Goal: Information Seeking & Learning: Learn about a topic

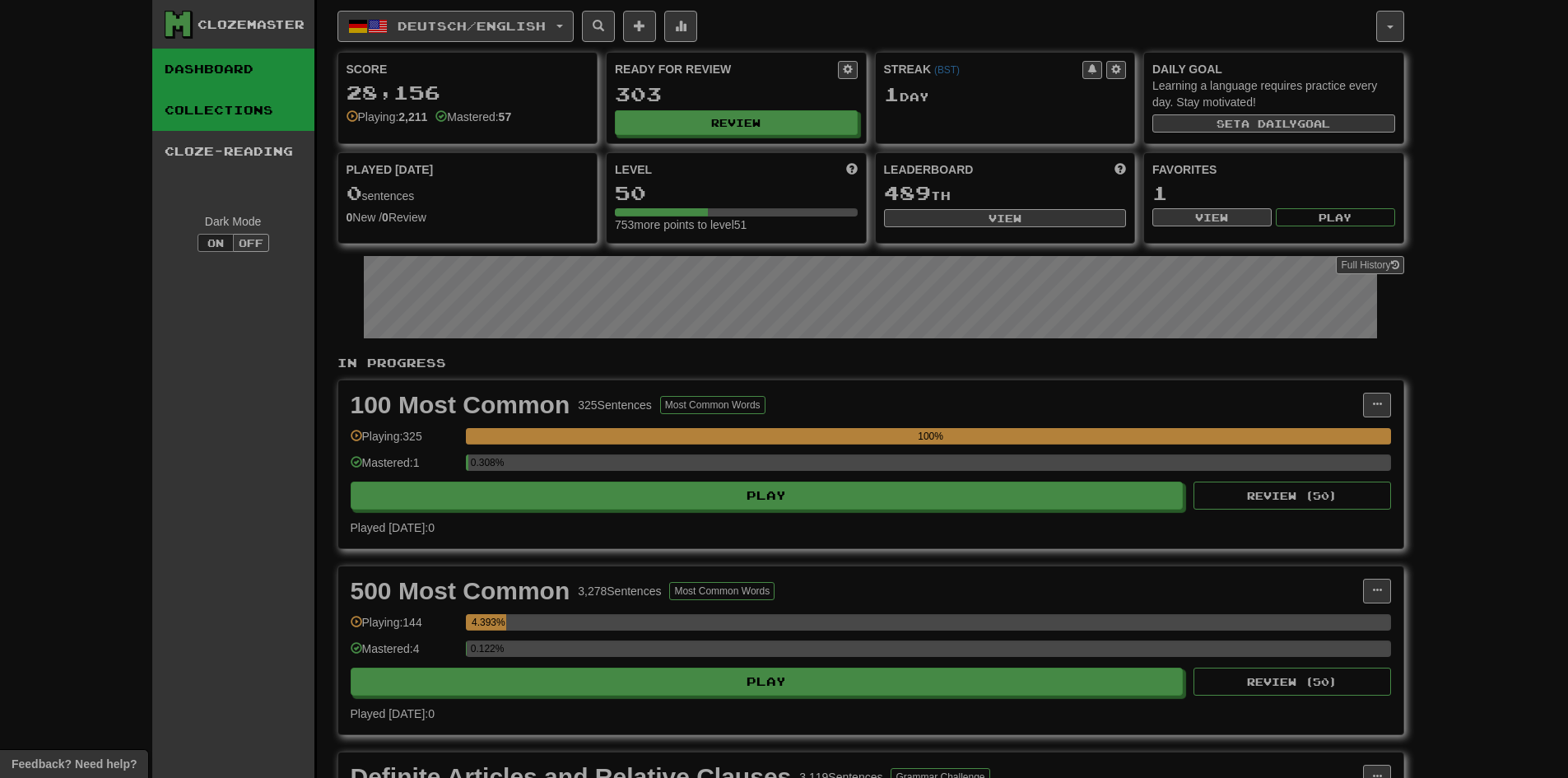
click at [274, 94] on link "Collections" at bounding box center [234, 110] width 162 height 41
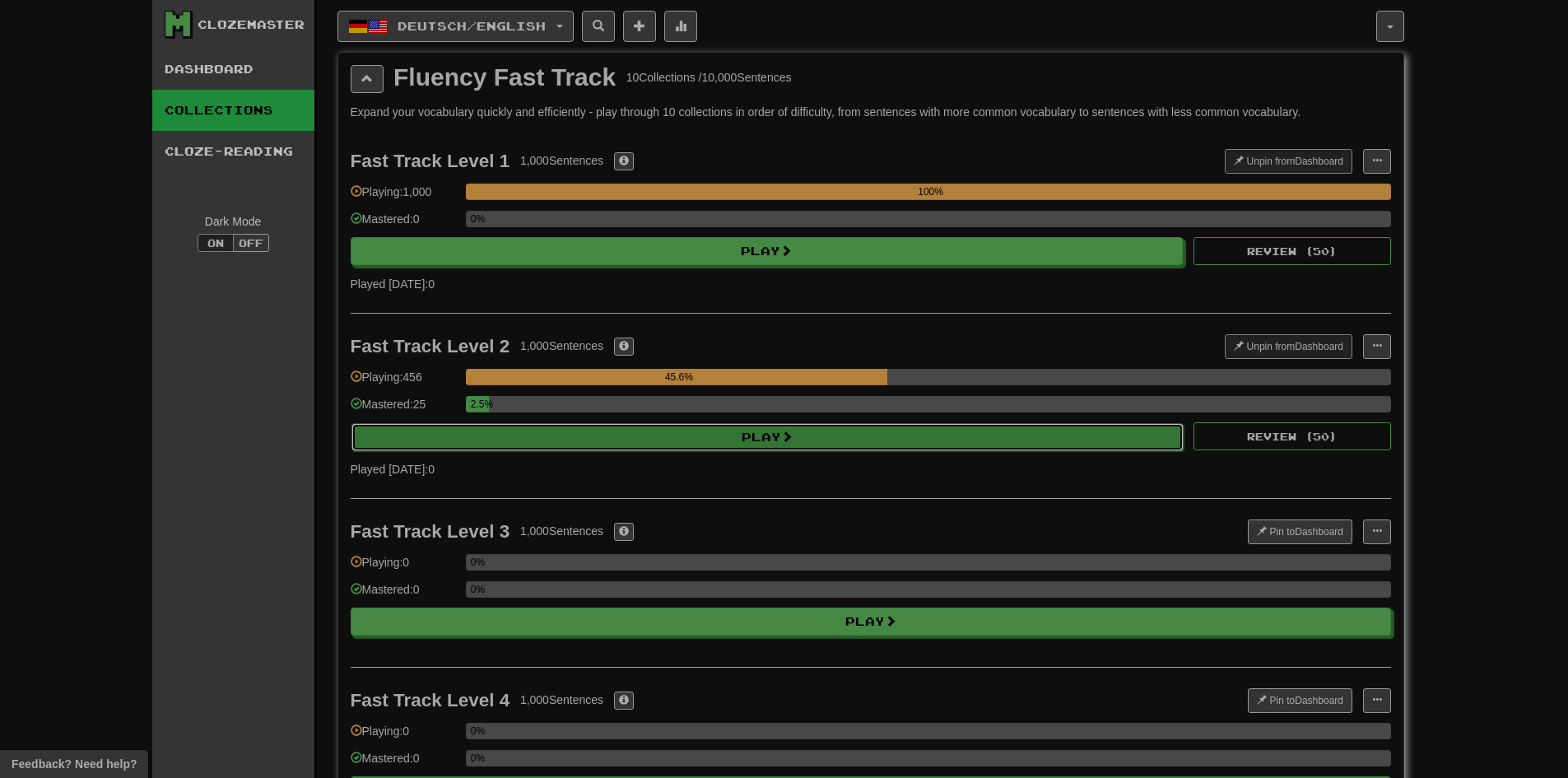
click at [641, 433] on button "Play" at bounding box center [768, 437] width 833 height 28
select select "********"
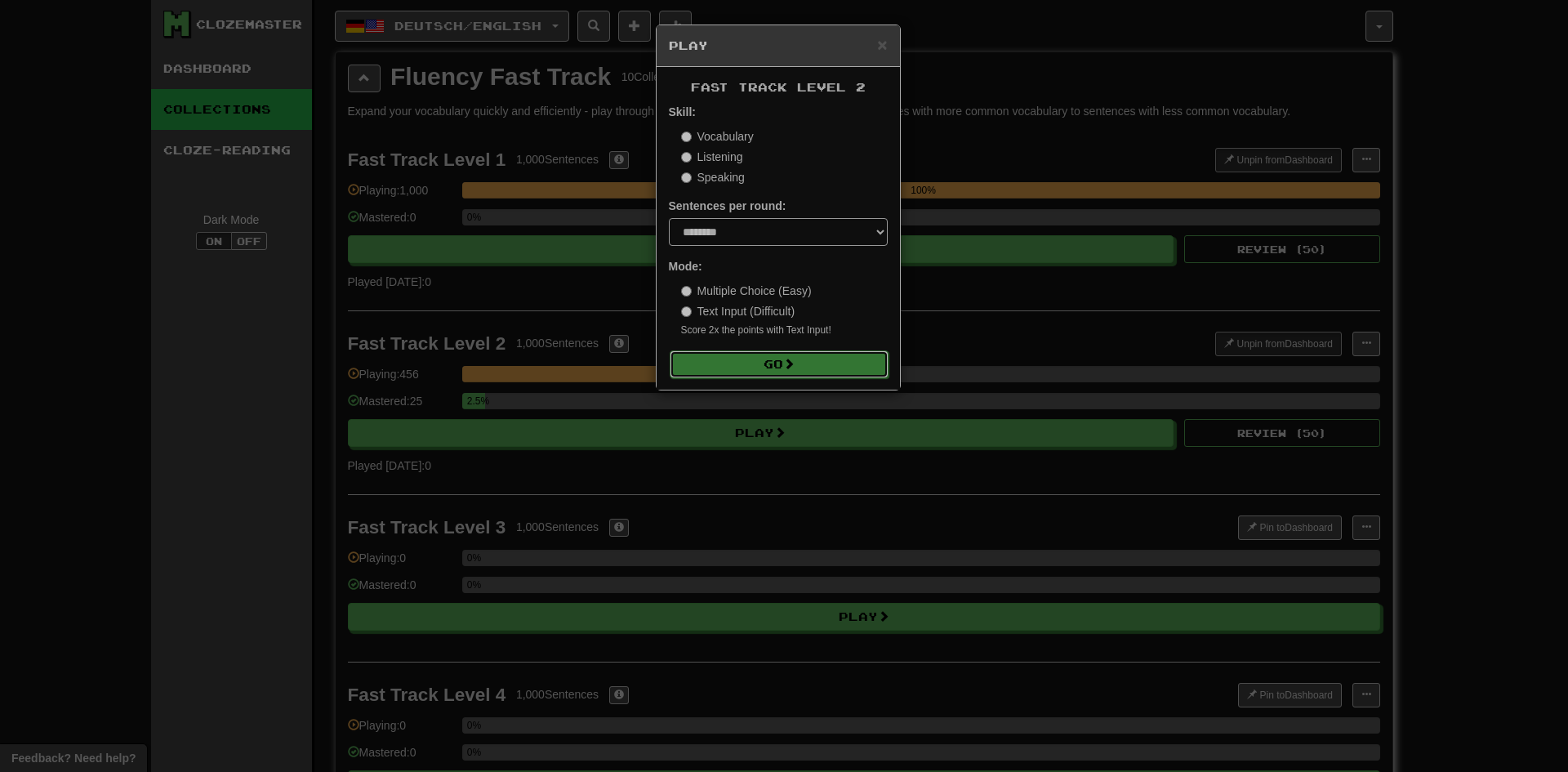
click at [763, 360] on button "Go" at bounding box center [779, 364] width 219 height 28
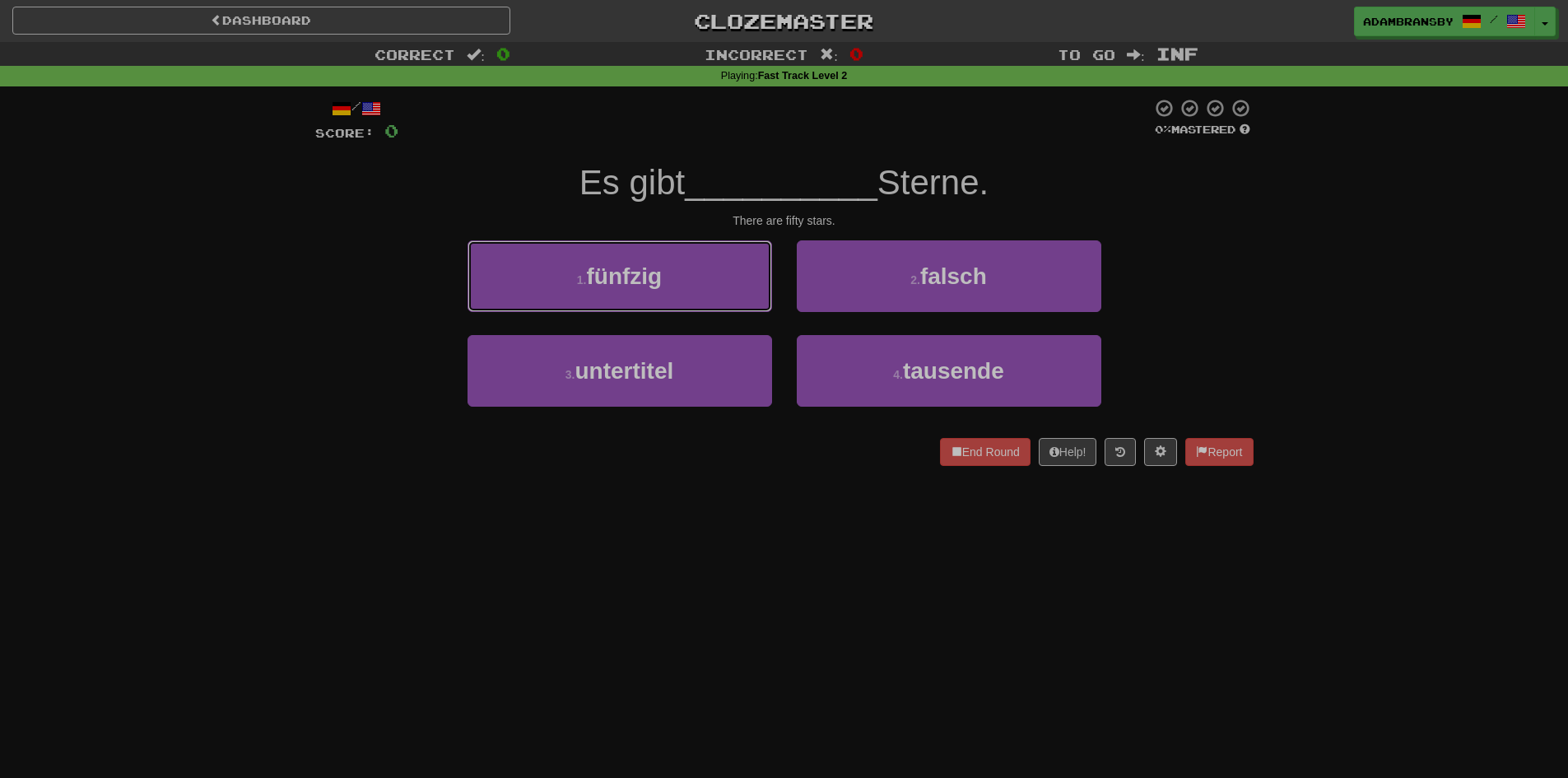
drag, startPoint x: 696, startPoint y: 282, endPoint x: 719, endPoint y: 279, distance: 23.2
click at [699, 280] on button "1 . fünfzig" at bounding box center [619, 275] width 304 height 71
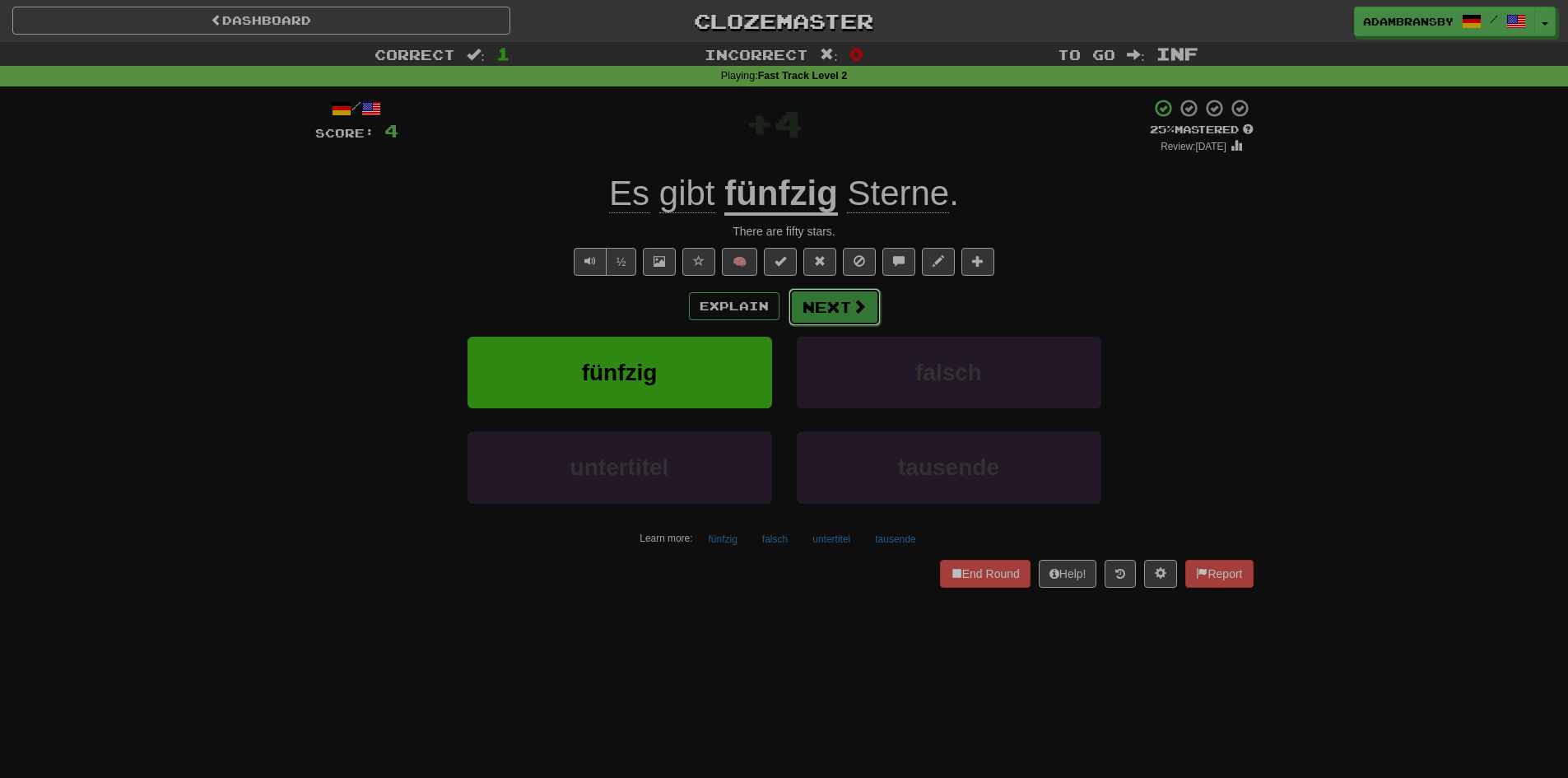
click at [814, 311] on button "Next" at bounding box center [835, 306] width 92 height 38
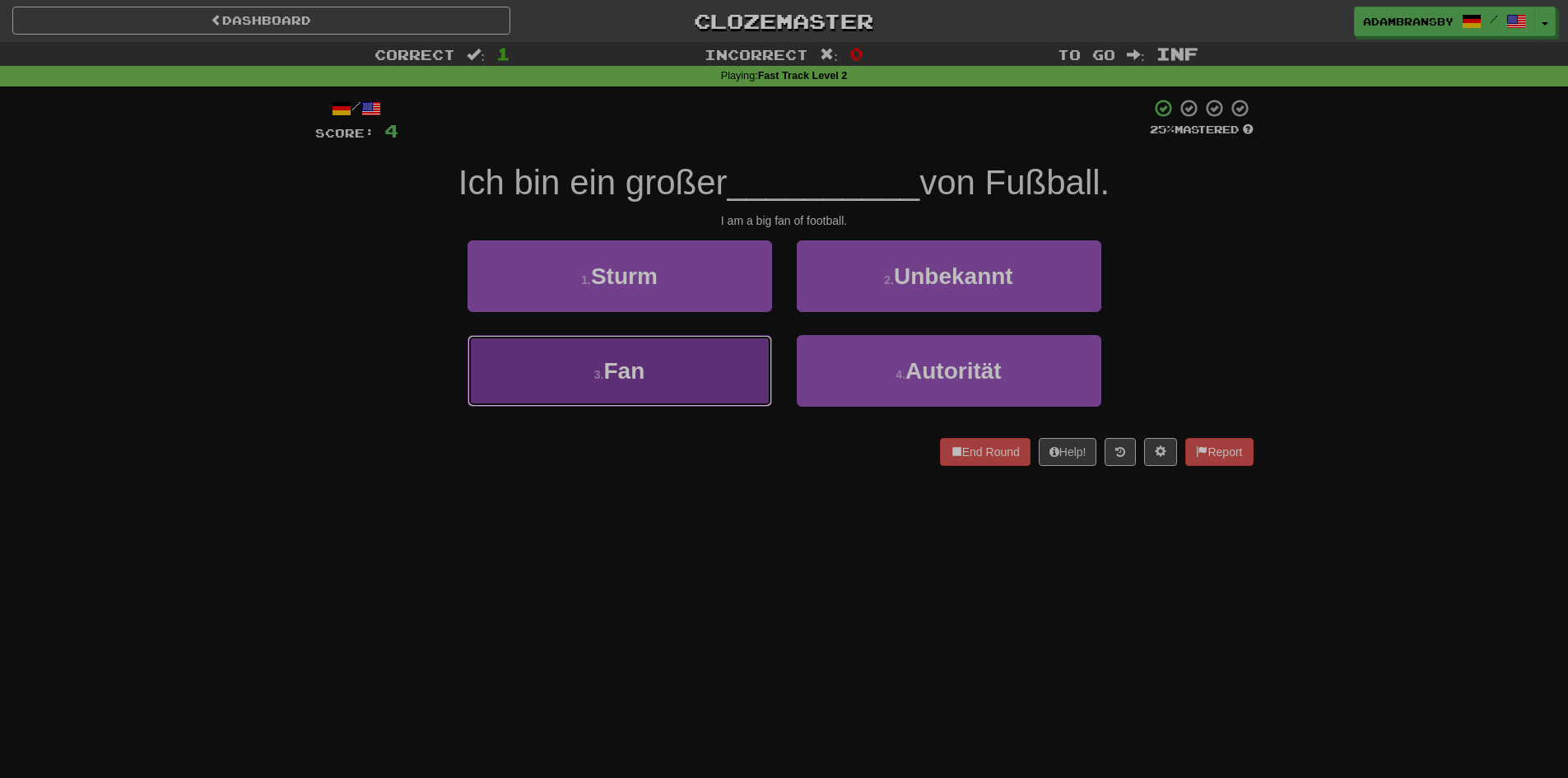
click at [751, 407] on button "3 . Fan" at bounding box center [619, 370] width 304 height 71
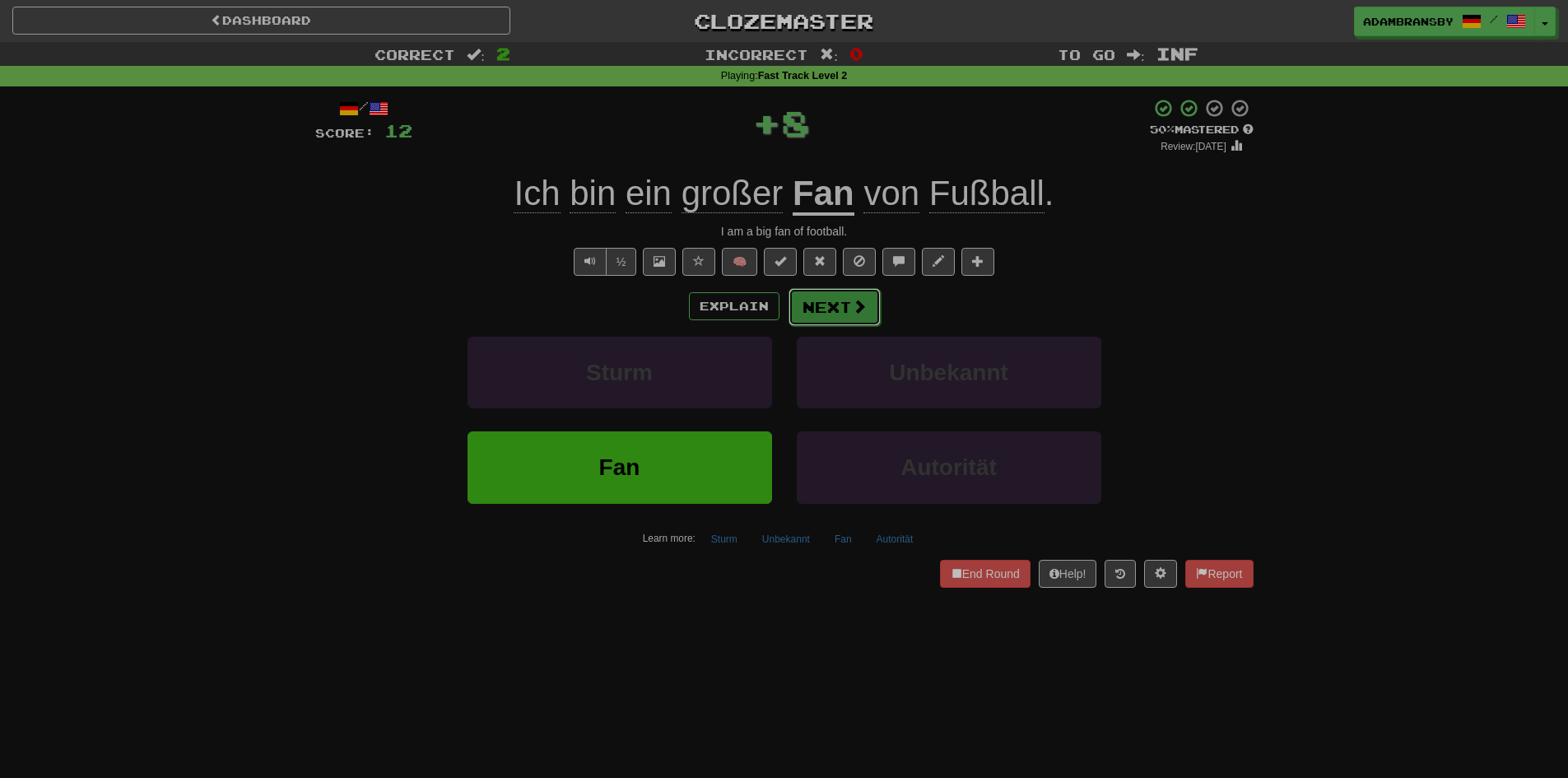
click at [856, 318] on button "Next" at bounding box center [835, 306] width 92 height 38
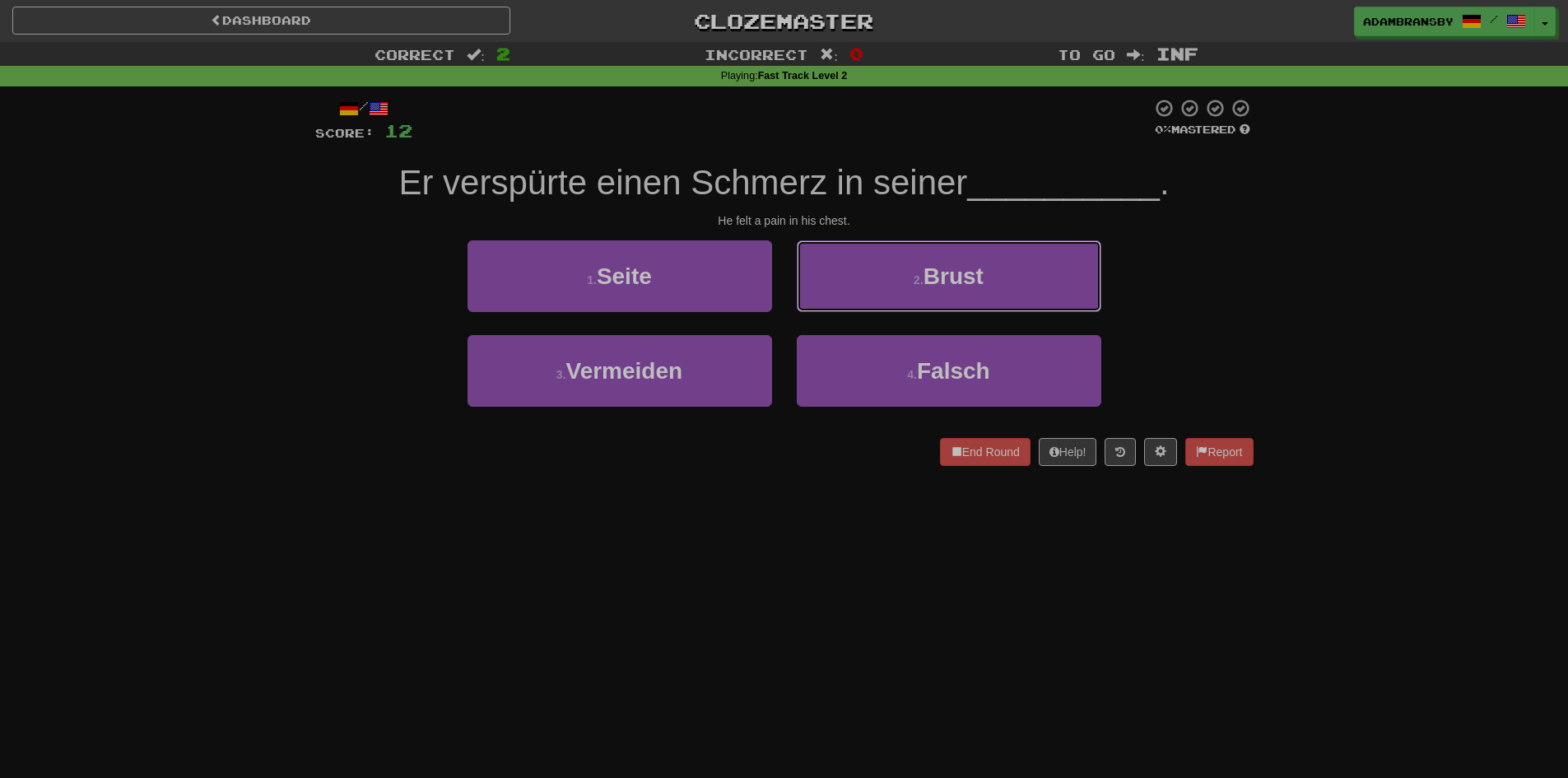
drag, startPoint x: 830, startPoint y: 274, endPoint x: 843, endPoint y: 286, distance: 17.7
click at [831, 275] on button "2 . [PERSON_NAME]" at bounding box center [949, 275] width 304 height 71
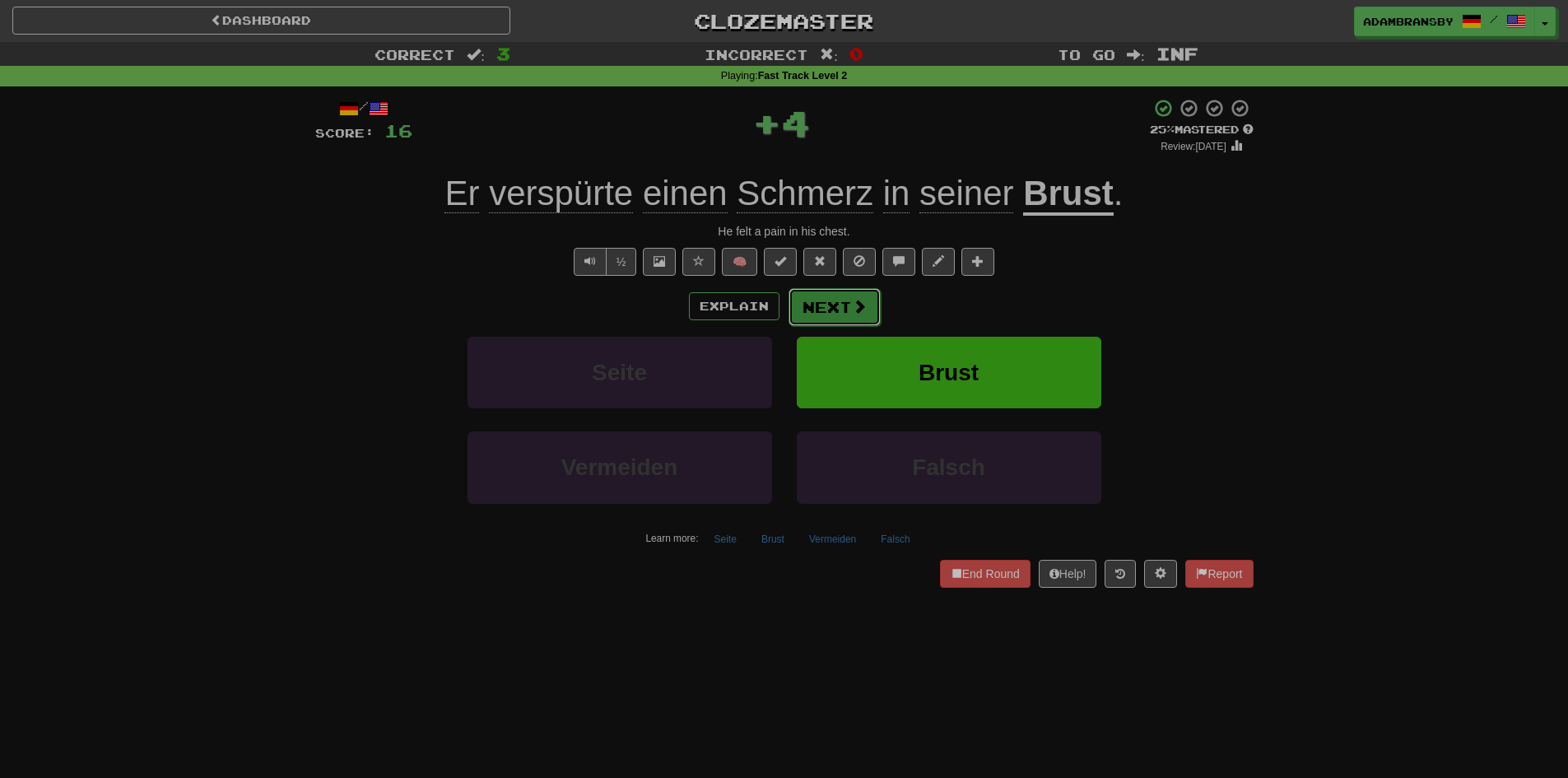
click at [853, 320] on button "Next" at bounding box center [835, 306] width 92 height 38
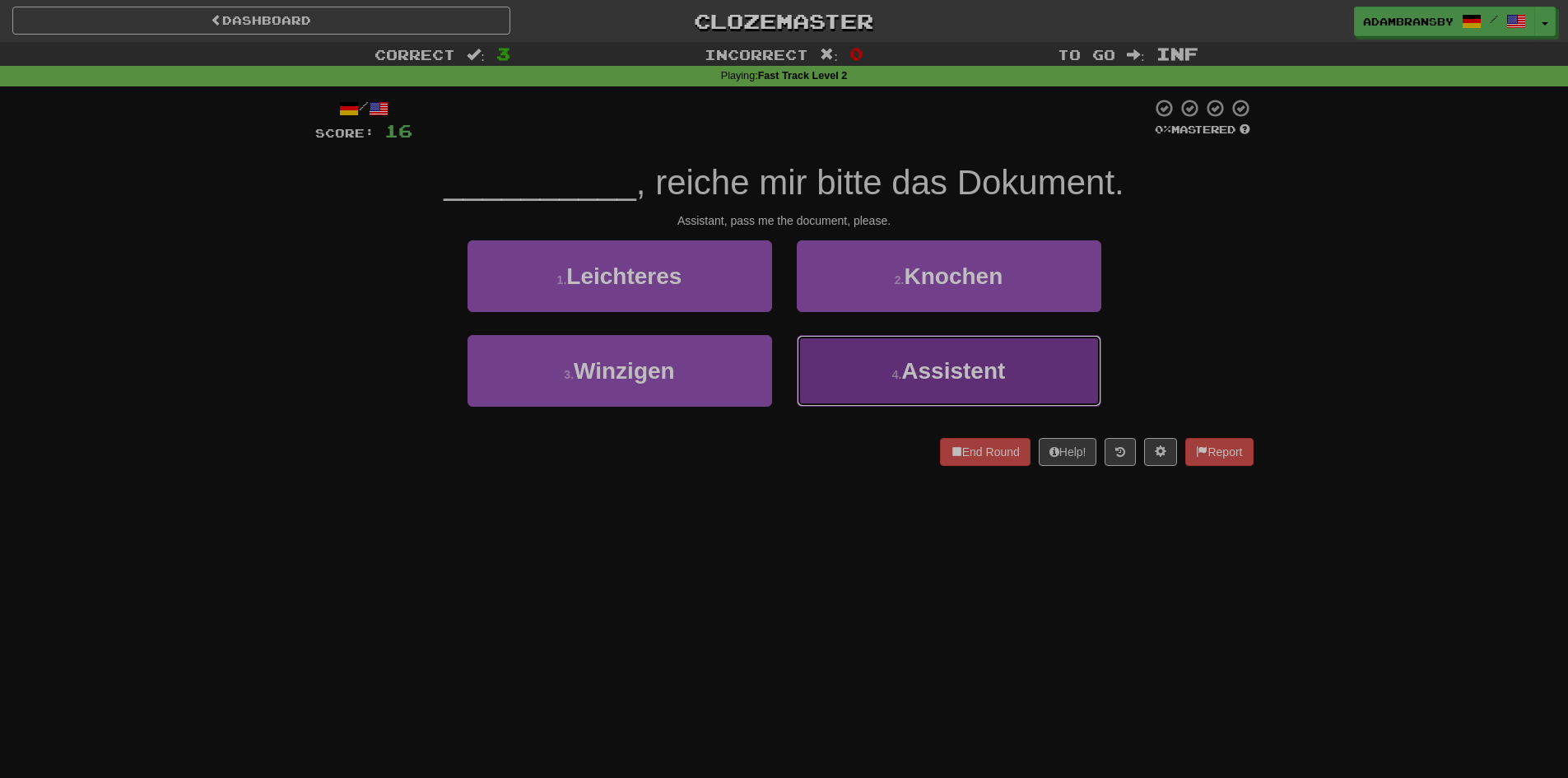
click at [874, 370] on button "4 . Assistent" at bounding box center [949, 370] width 304 height 71
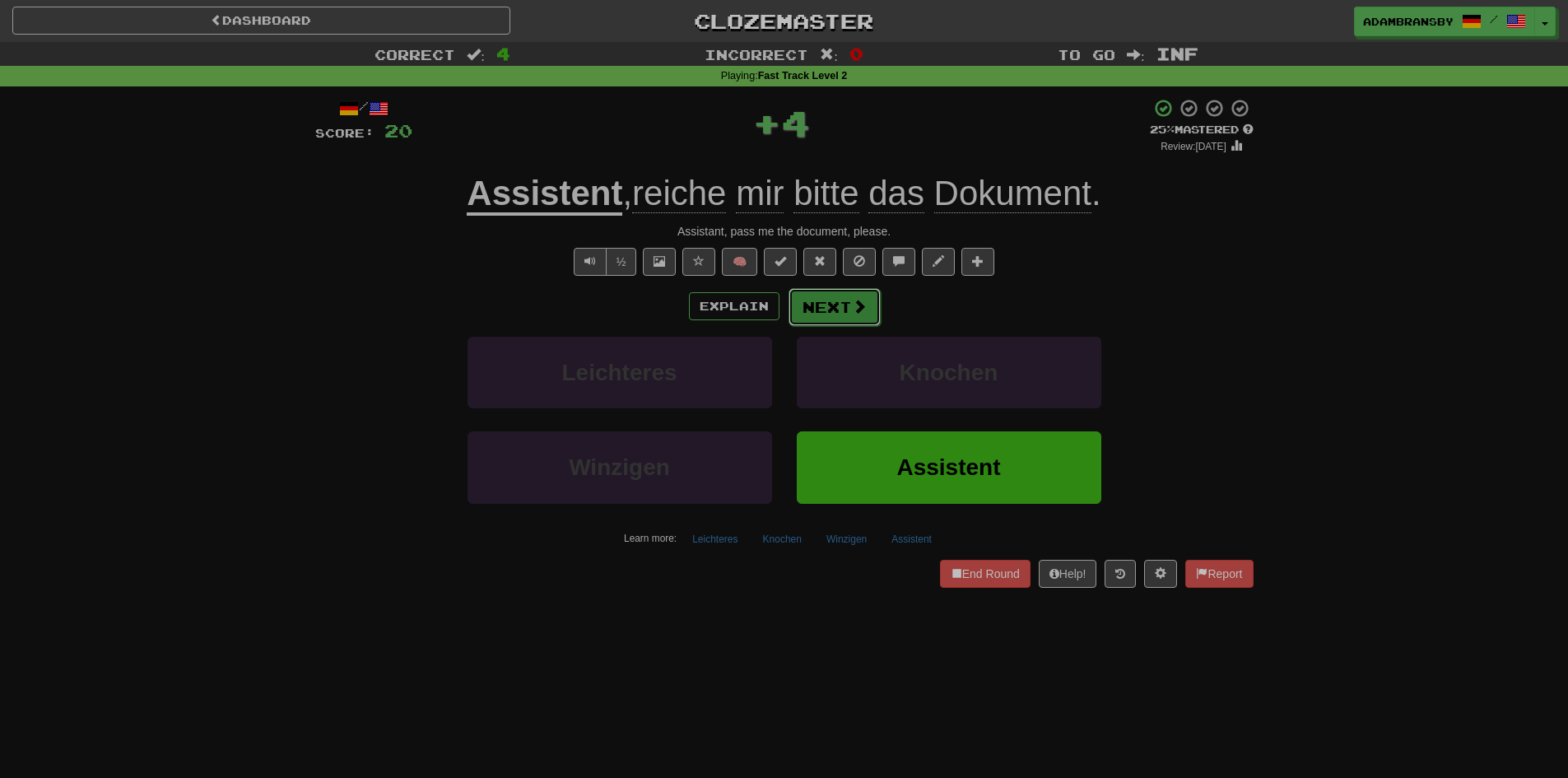
click at [829, 315] on button "Next" at bounding box center [835, 306] width 92 height 38
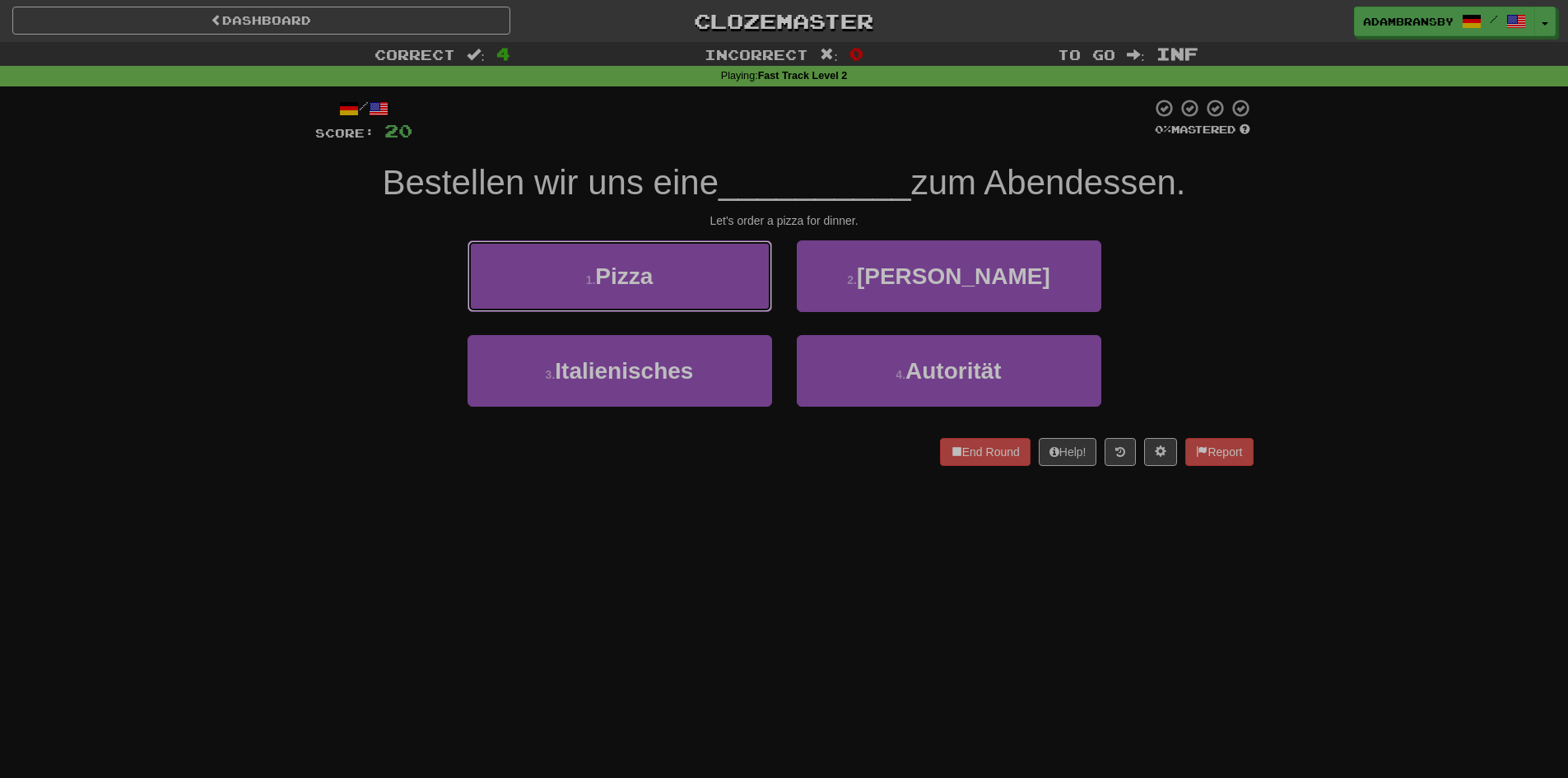
drag, startPoint x: 649, startPoint y: 283, endPoint x: 665, endPoint y: 286, distance: 16.3
click at [650, 284] on span "Pizza" at bounding box center [623, 276] width 57 height 26
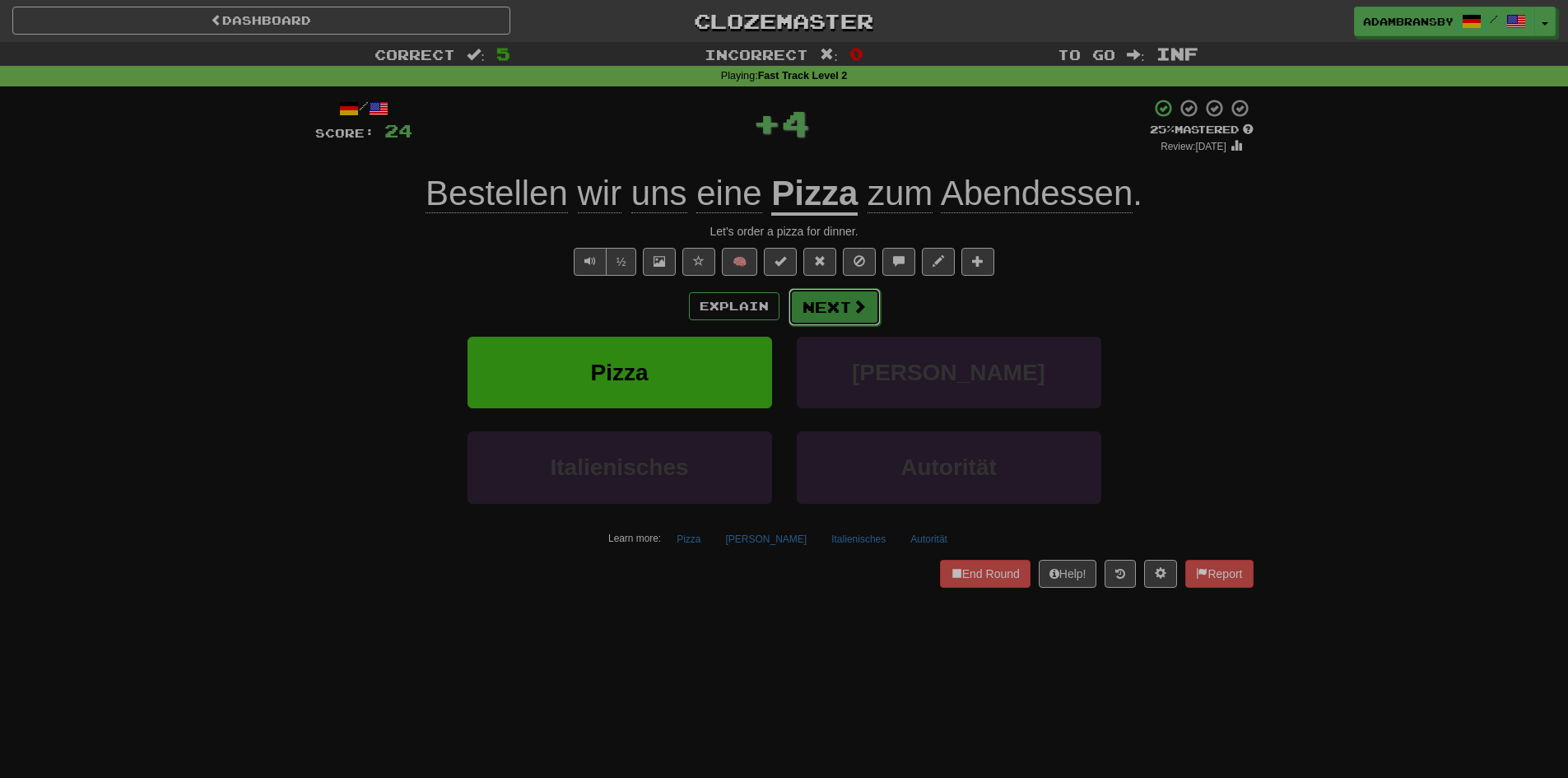
click at [840, 318] on button "Next" at bounding box center [835, 306] width 92 height 38
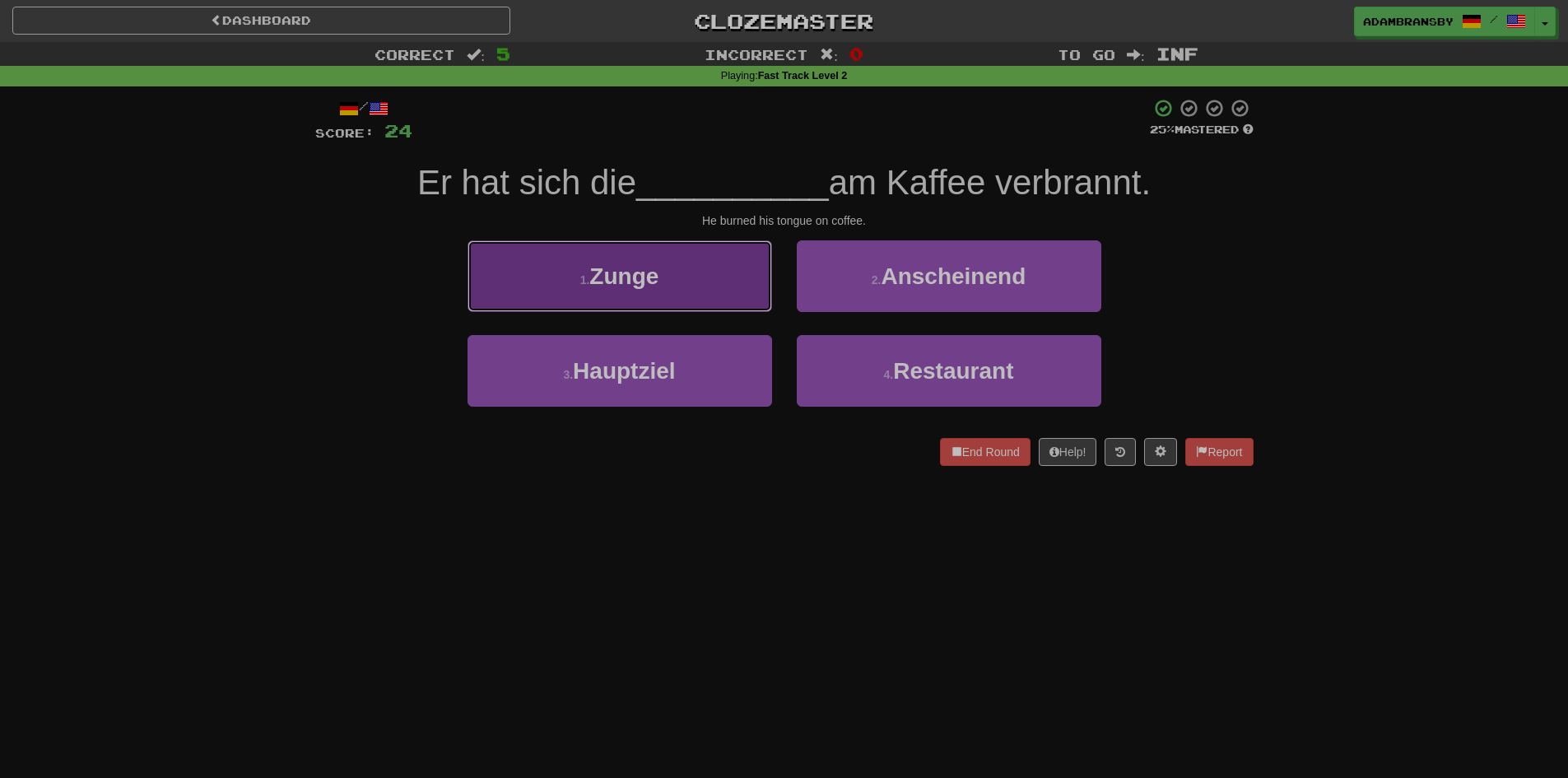
click at [716, 266] on button "1 . Zunge" at bounding box center [619, 275] width 304 height 71
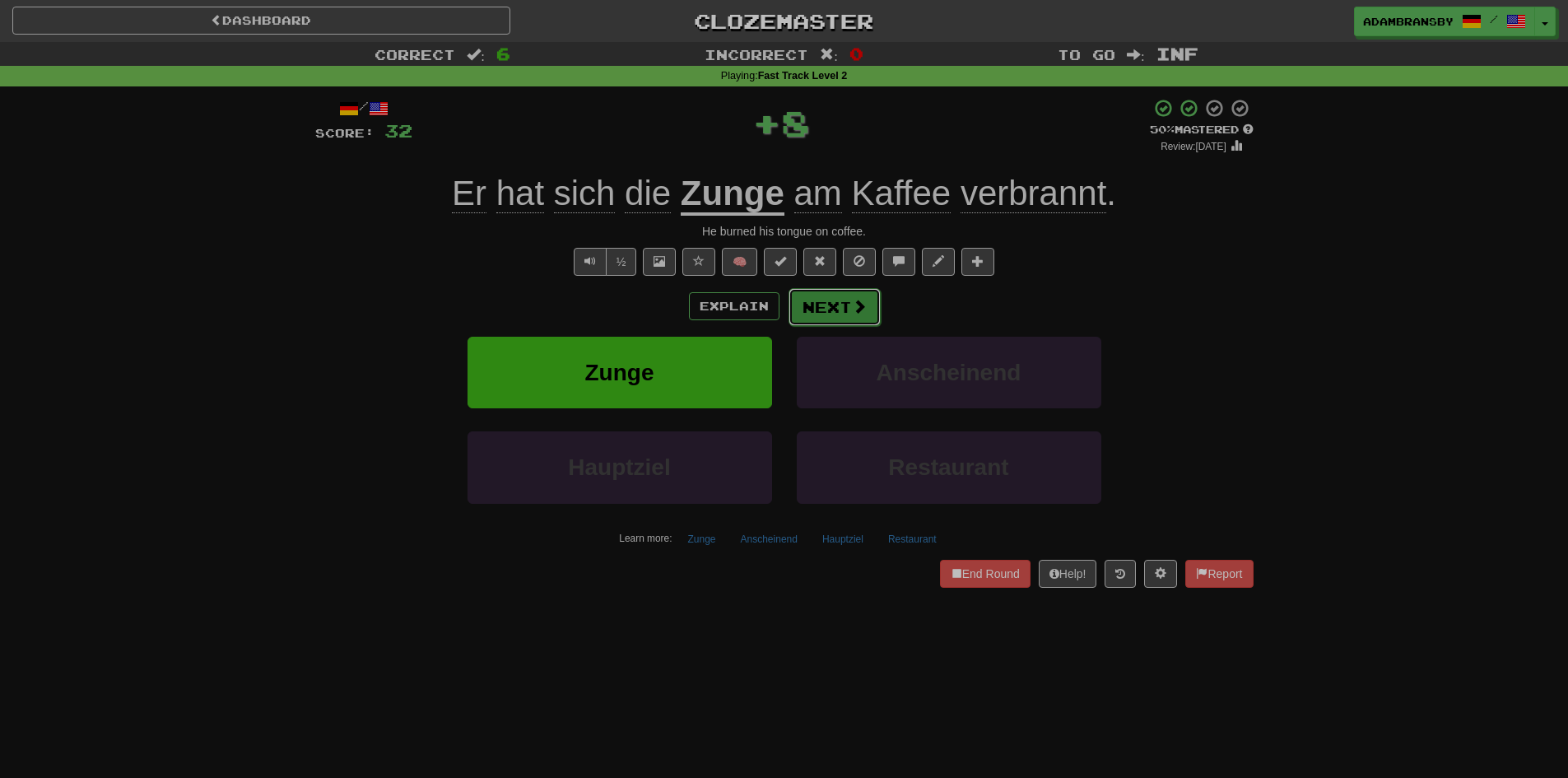
click at [851, 291] on button "Next" at bounding box center [835, 306] width 92 height 38
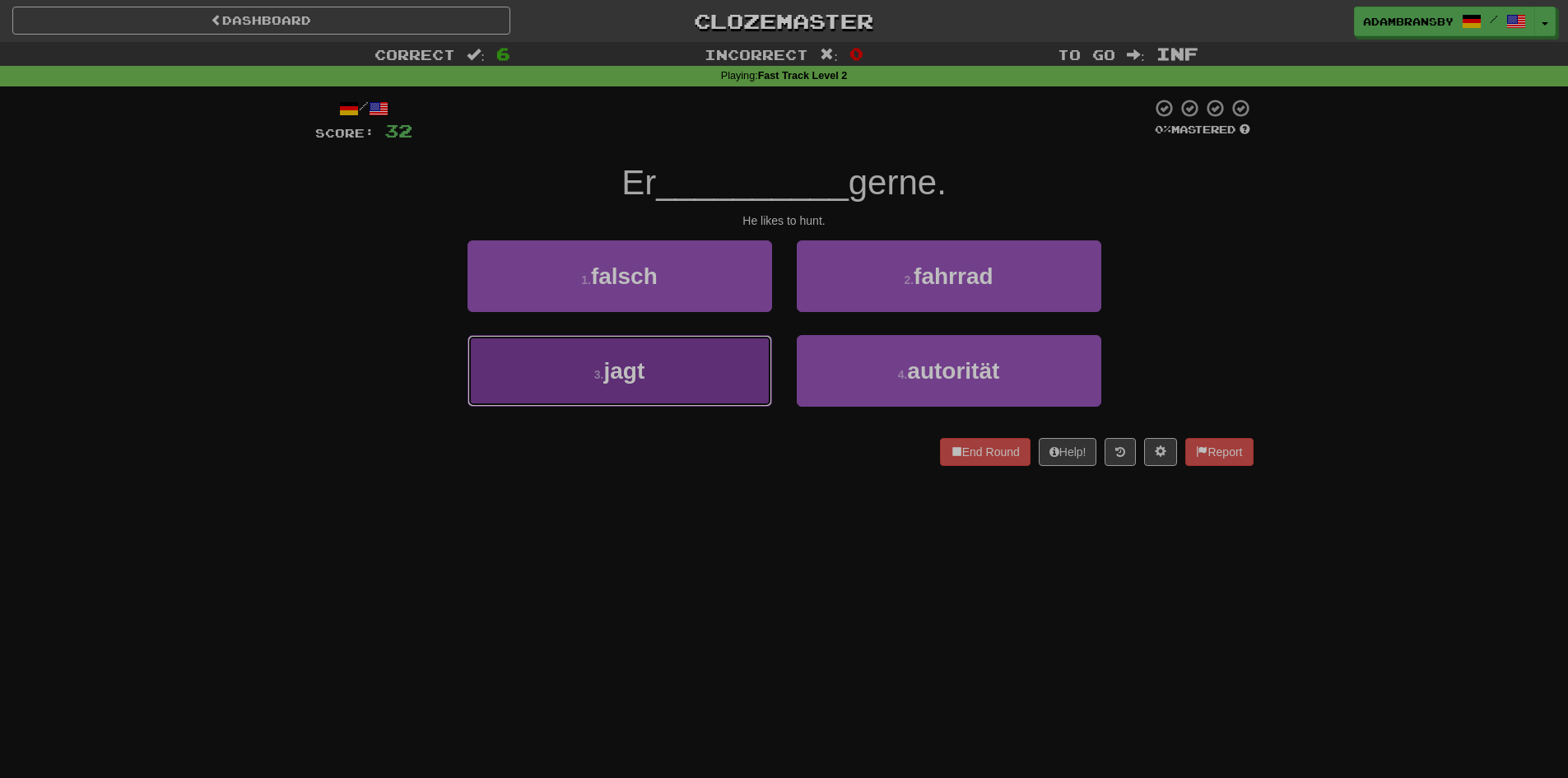
click at [738, 373] on button "3 . jagt" at bounding box center [619, 370] width 304 height 71
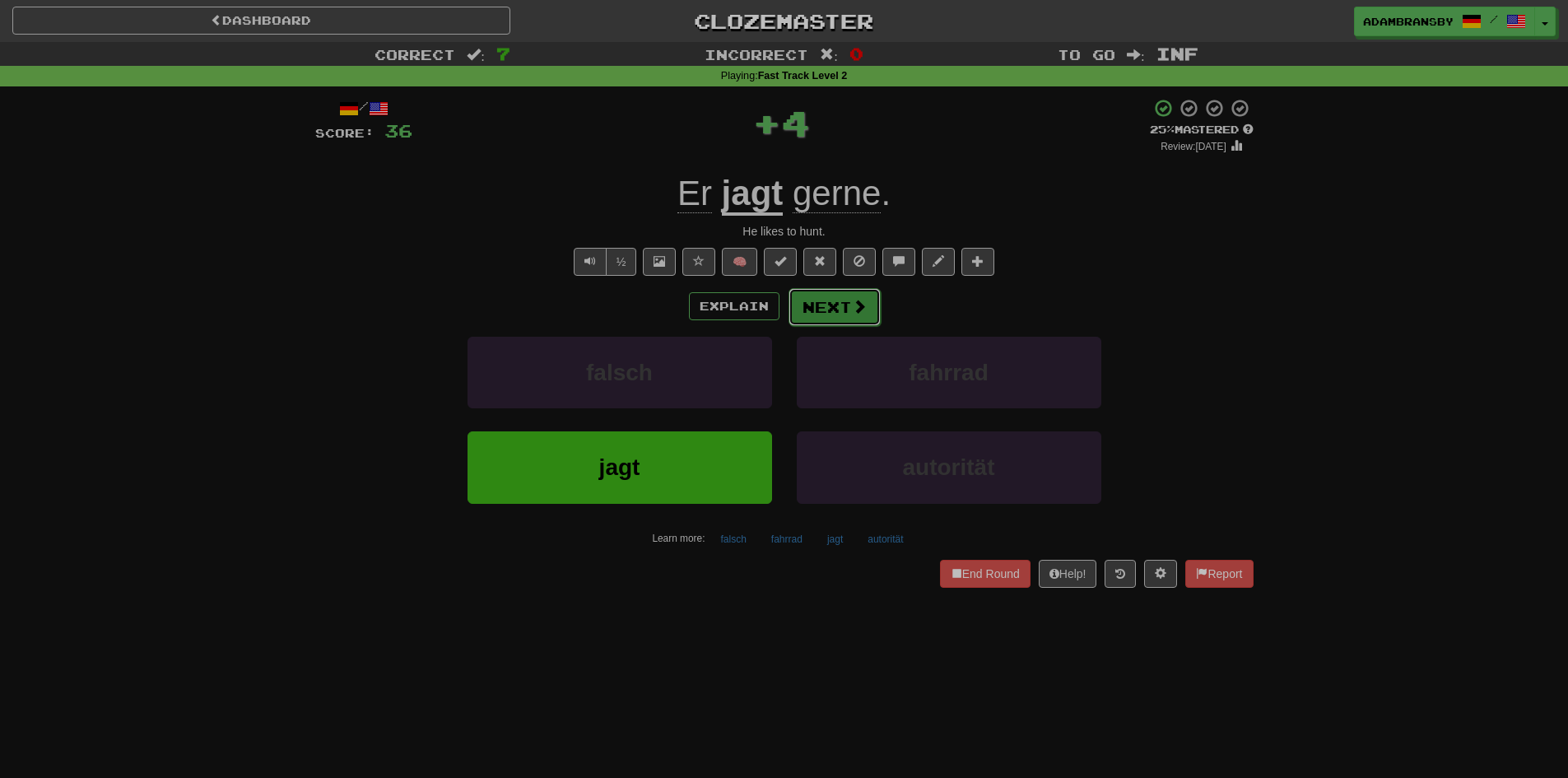
click at [852, 319] on button "Next" at bounding box center [835, 306] width 92 height 38
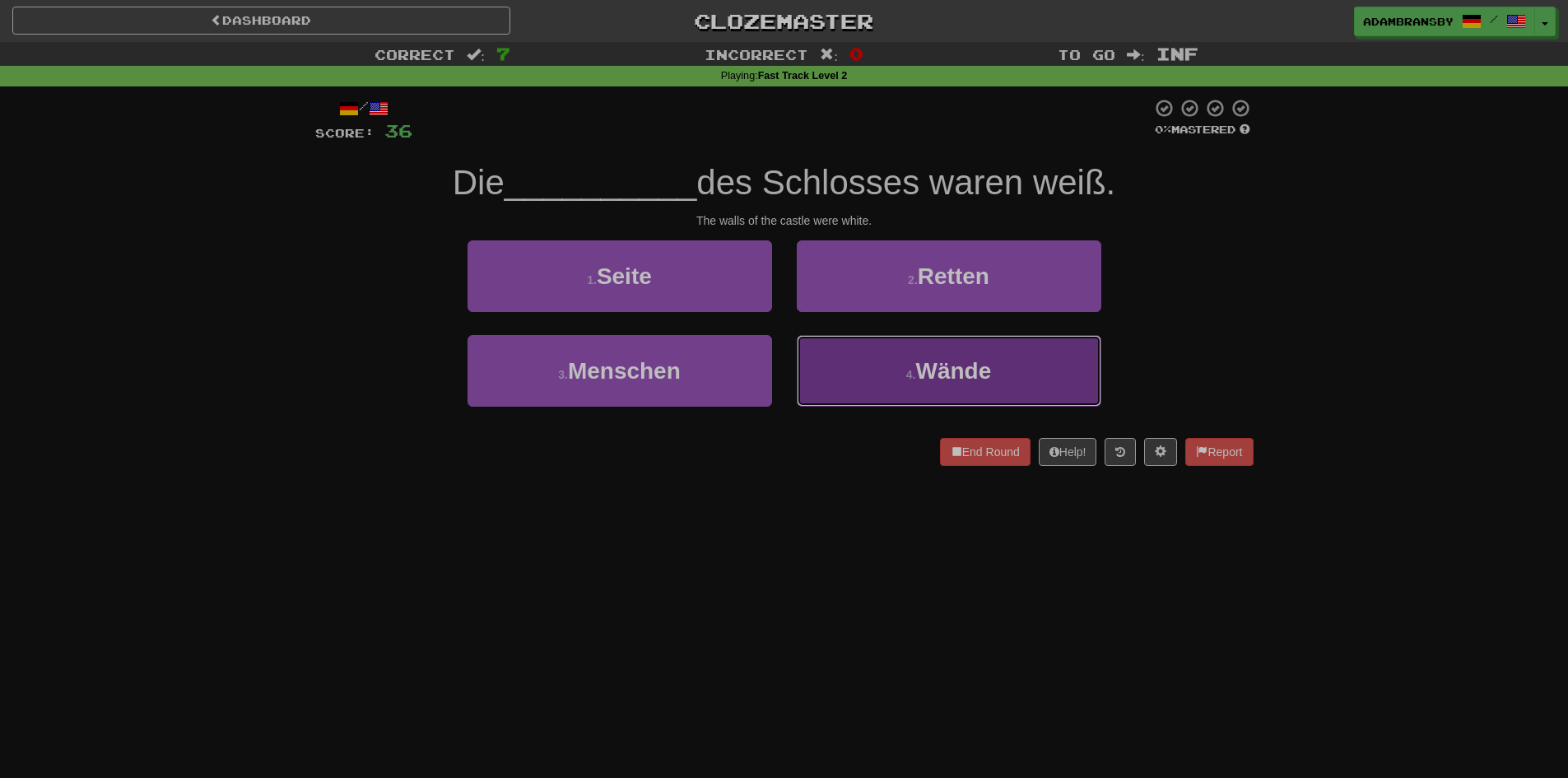
click at [852, 358] on button "4 . Wände" at bounding box center [949, 370] width 304 height 71
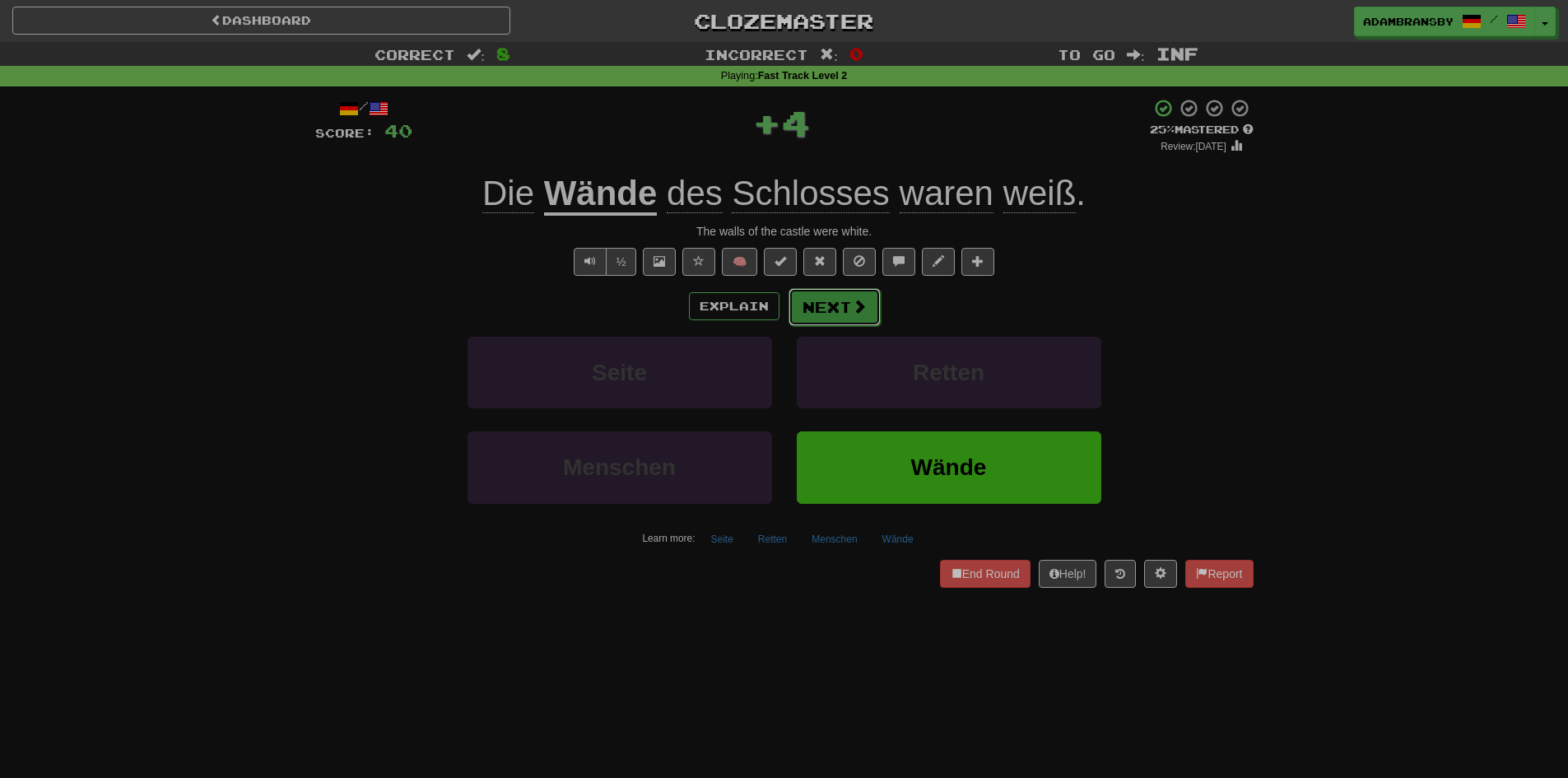
click at [821, 311] on button "Next" at bounding box center [835, 306] width 92 height 38
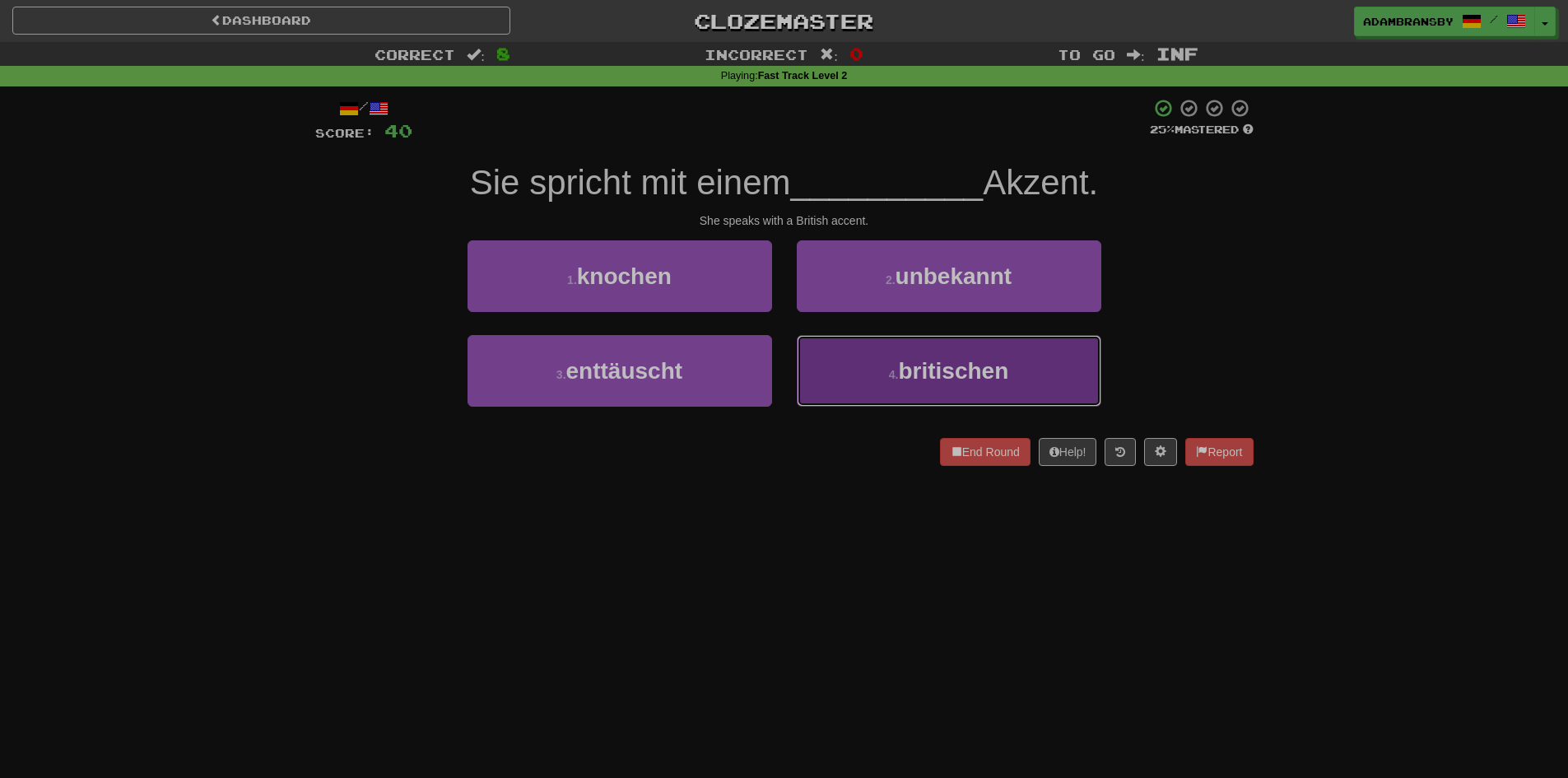
click at [933, 364] on span "britischen" at bounding box center [953, 370] width 110 height 26
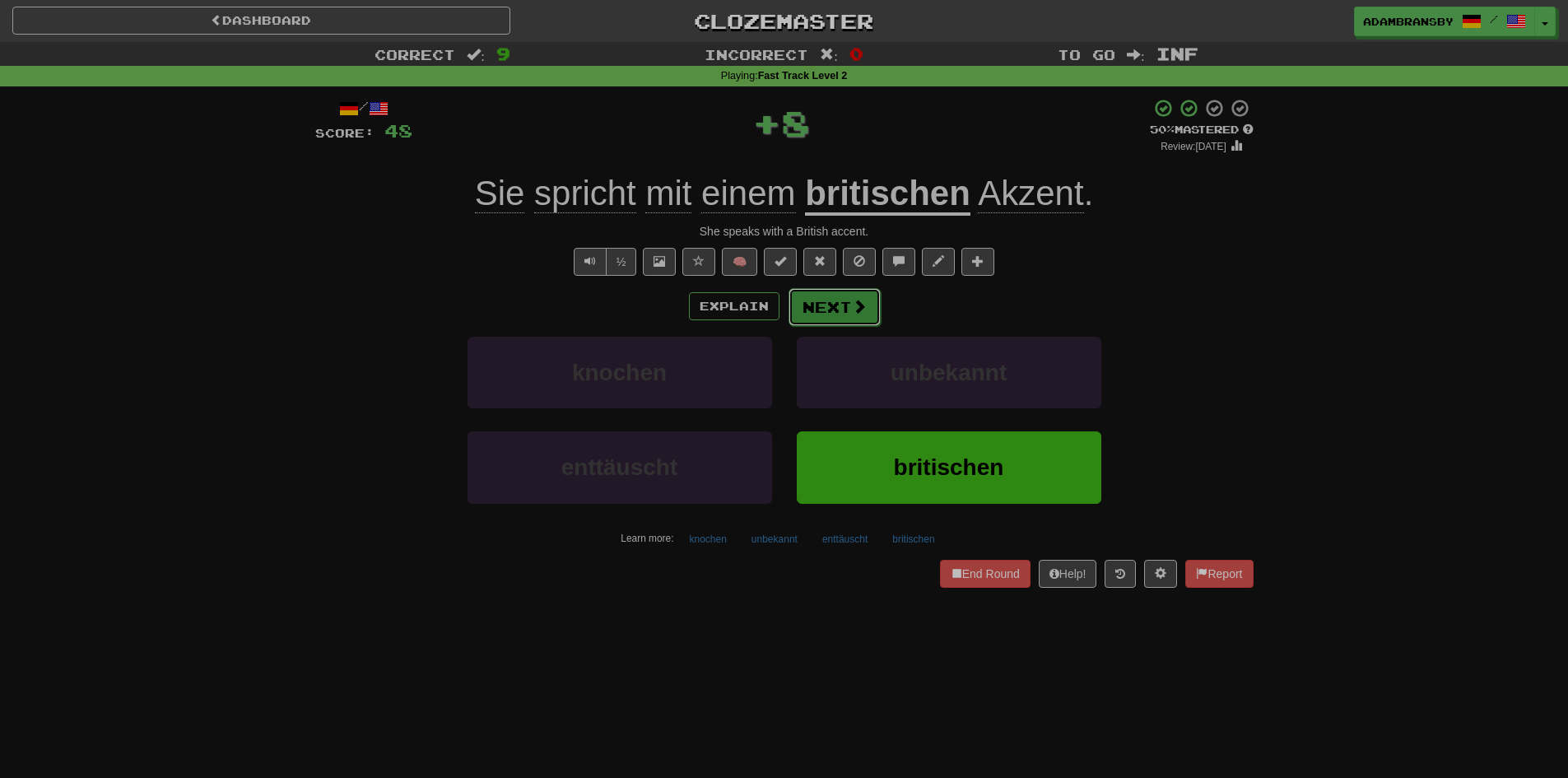
click at [869, 308] on button "Next" at bounding box center [835, 306] width 92 height 38
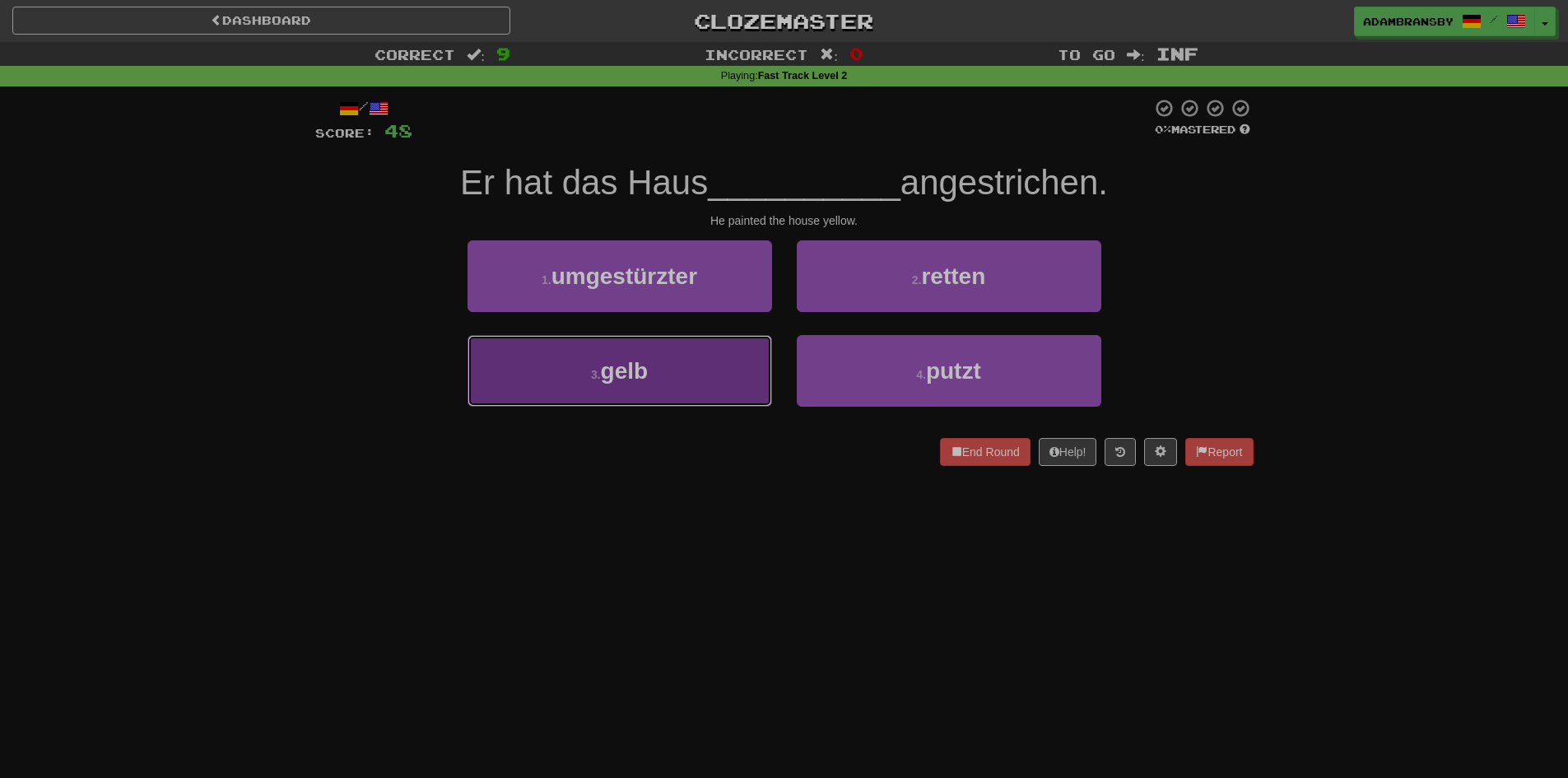
click at [706, 362] on button "3 . [PERSON_NAME]" at bounding box center [619, 370] width 304 height 71
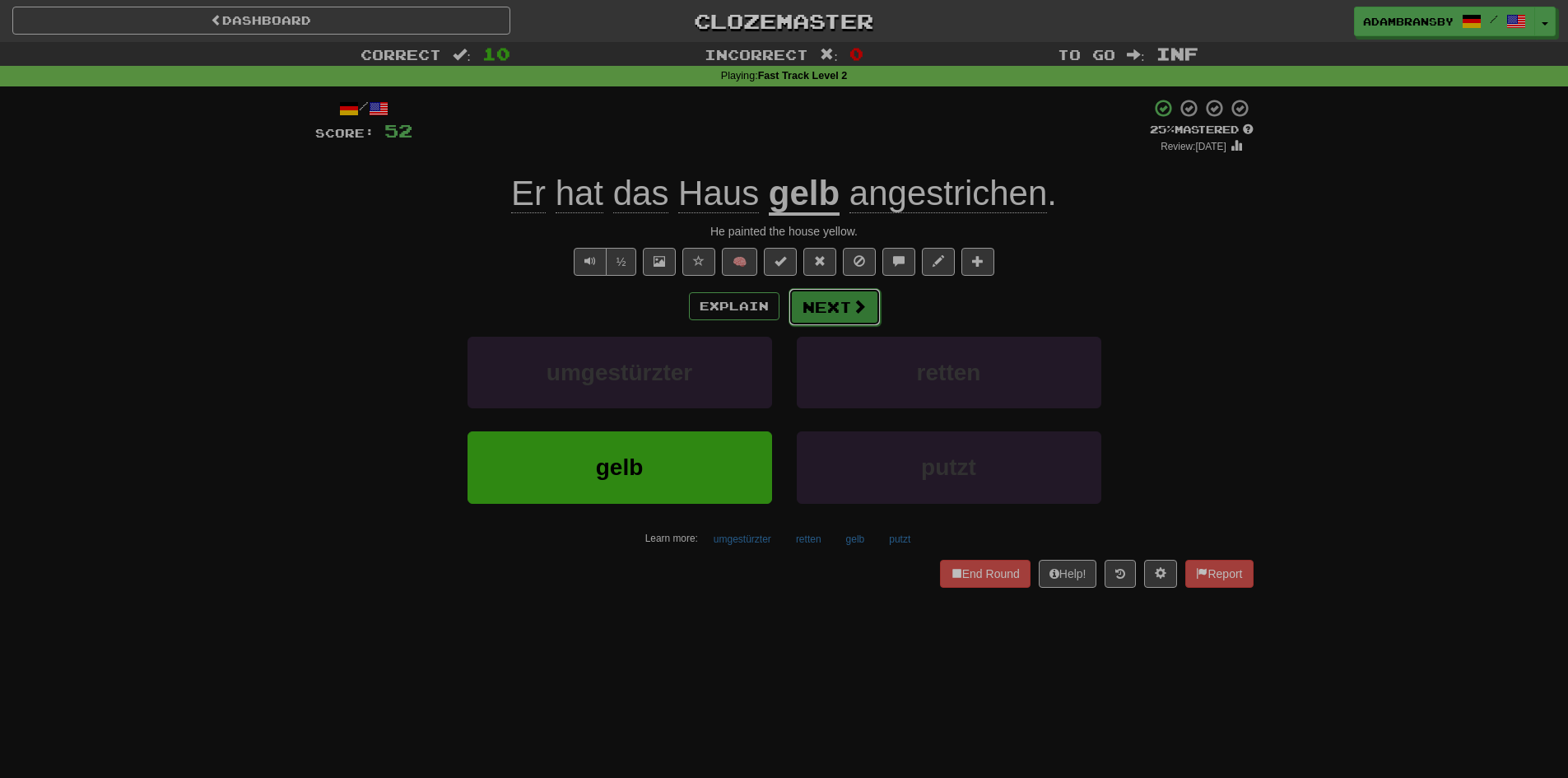
click at [852, 308] on span at bounding box center [859, 306] width 15 height 15
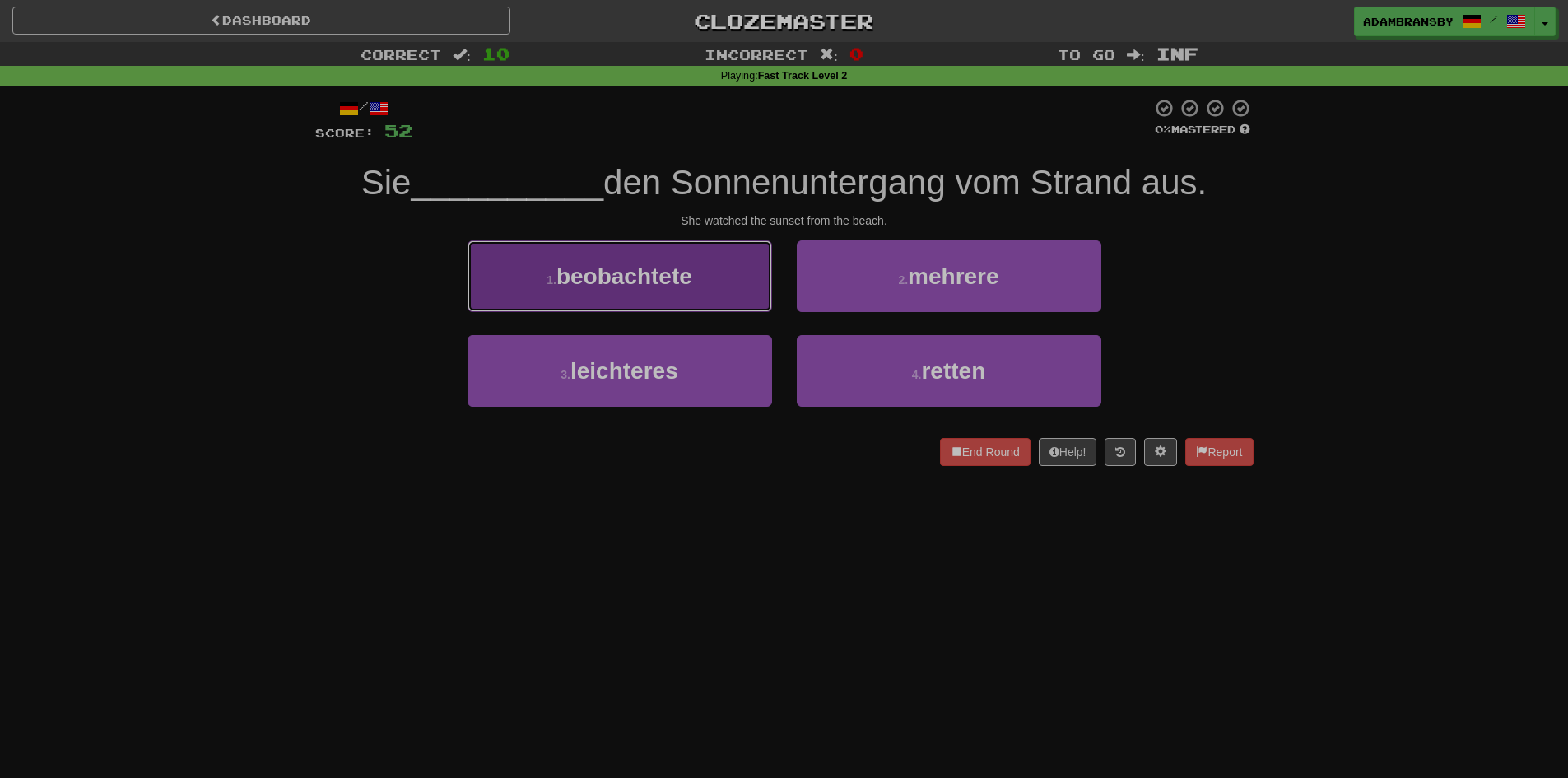
click at [729, 288] on button "1 . beobachtete" at bounding box center [619, 275] width 304 height 71
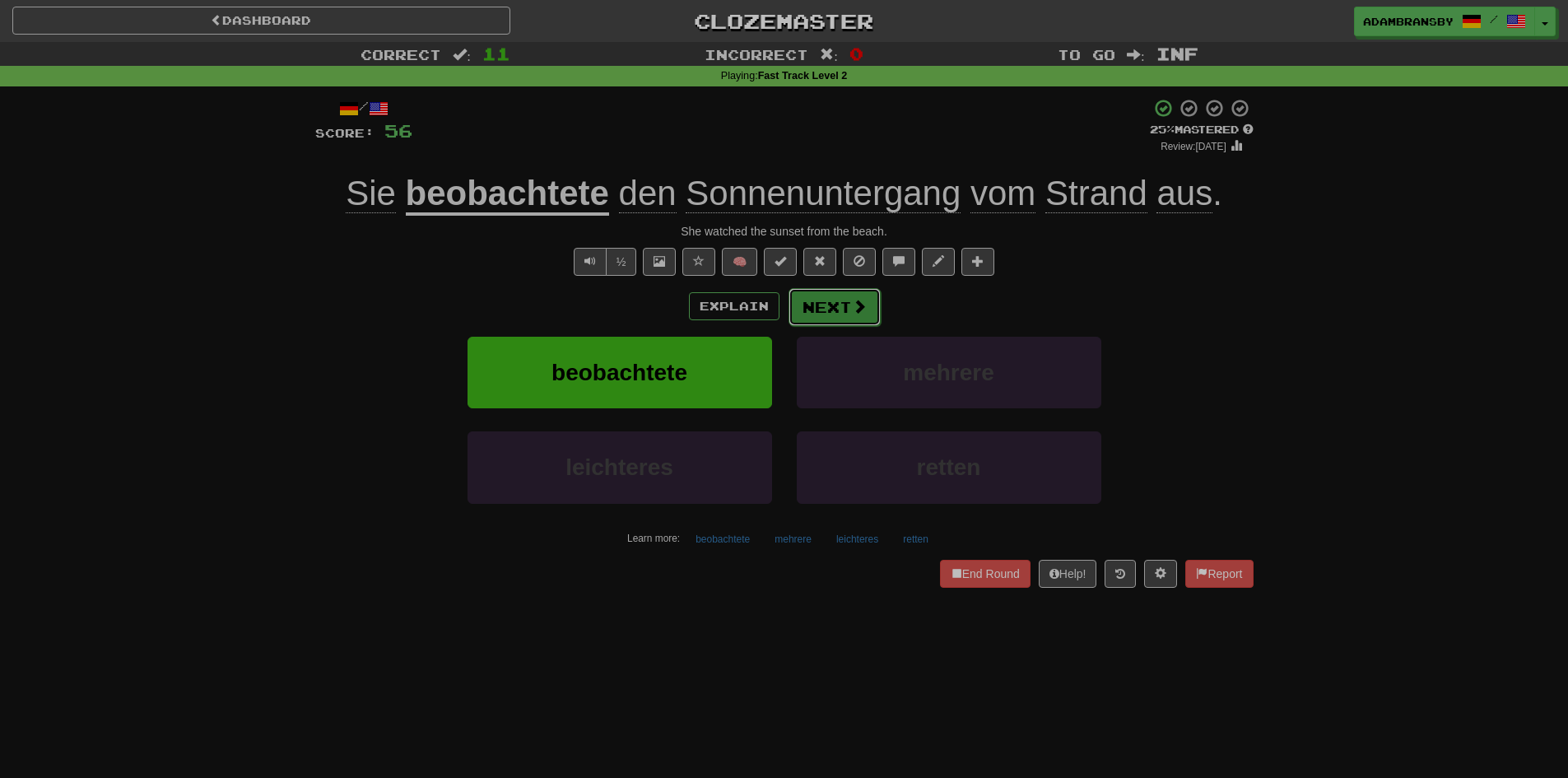
click at [852, 303] on span at bounding box center [859, 306] width 15 height 15
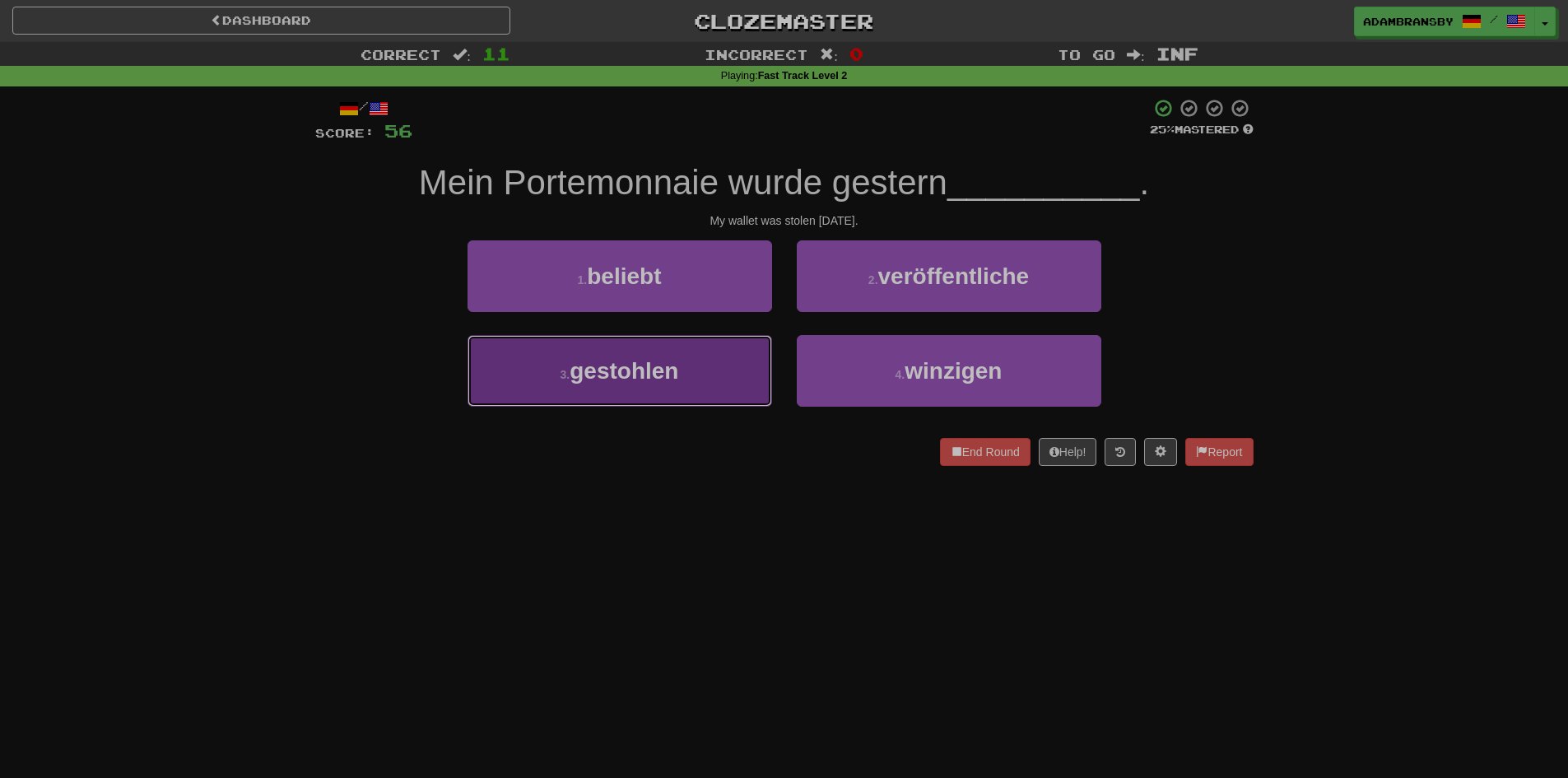
click at [750, 356] on button "3 . gestohlen" at bounding box center [619, 370] width 304 height 71
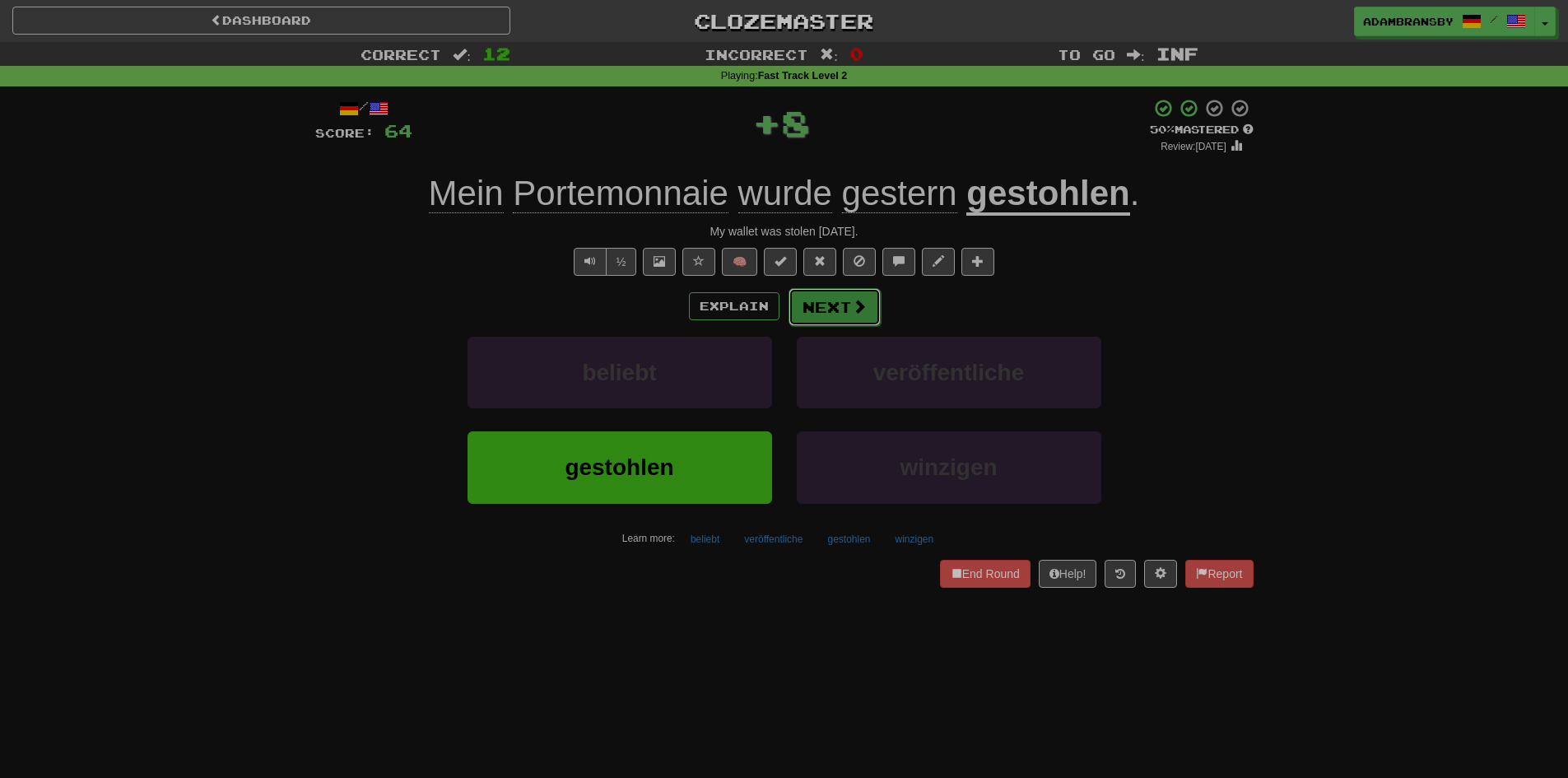
drag, startPoint x: 865, startPoint y: 295, endPoint x: 864, endPoint y: 305, distance: 10.0
click at [864, 305] on button "Next" at bounding box center [835, 306] width 92 height 38
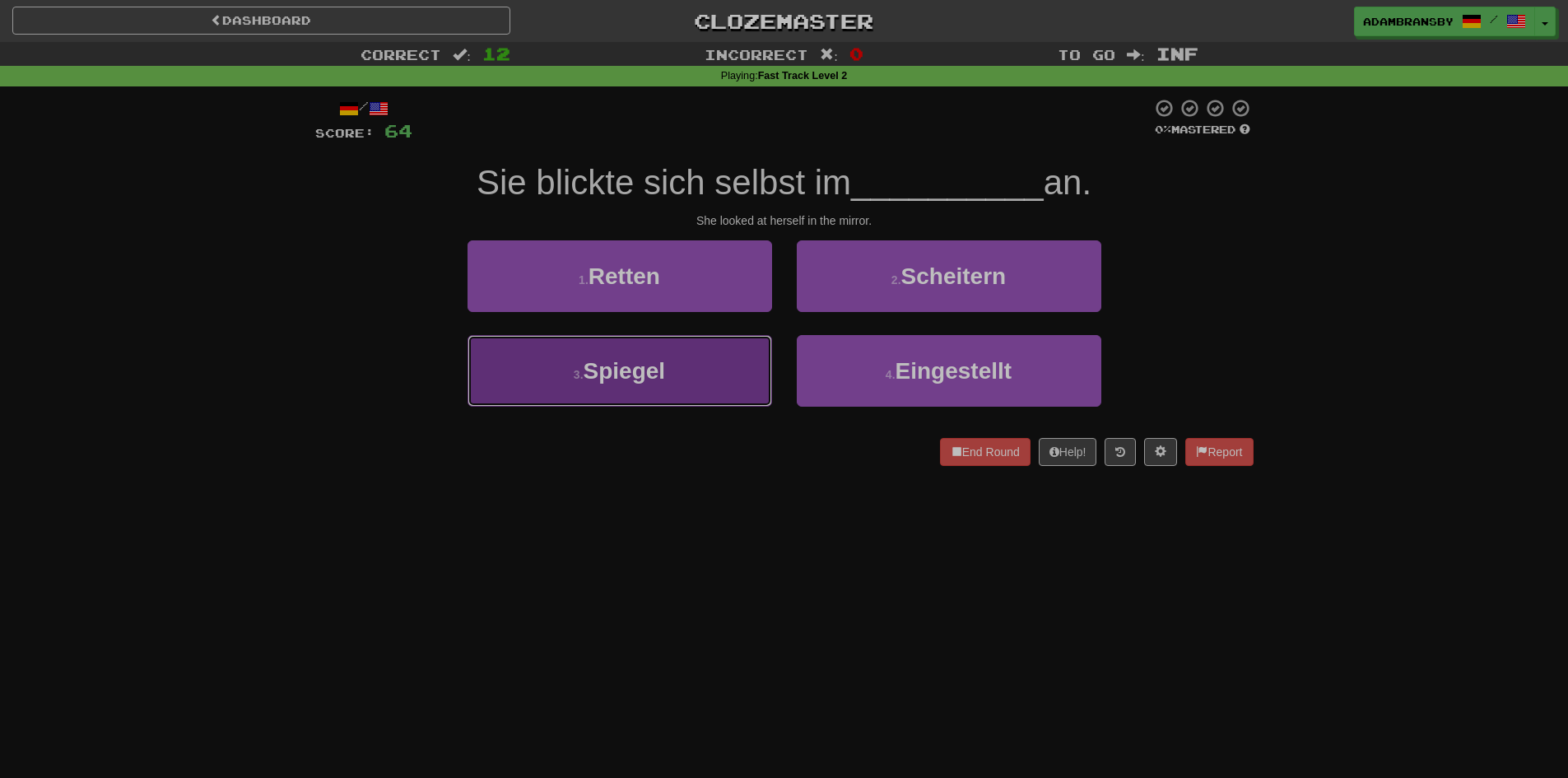
click at [743, 354] on button "3 . Spiegel" at bounding box center [619, 370] width 304 height 71
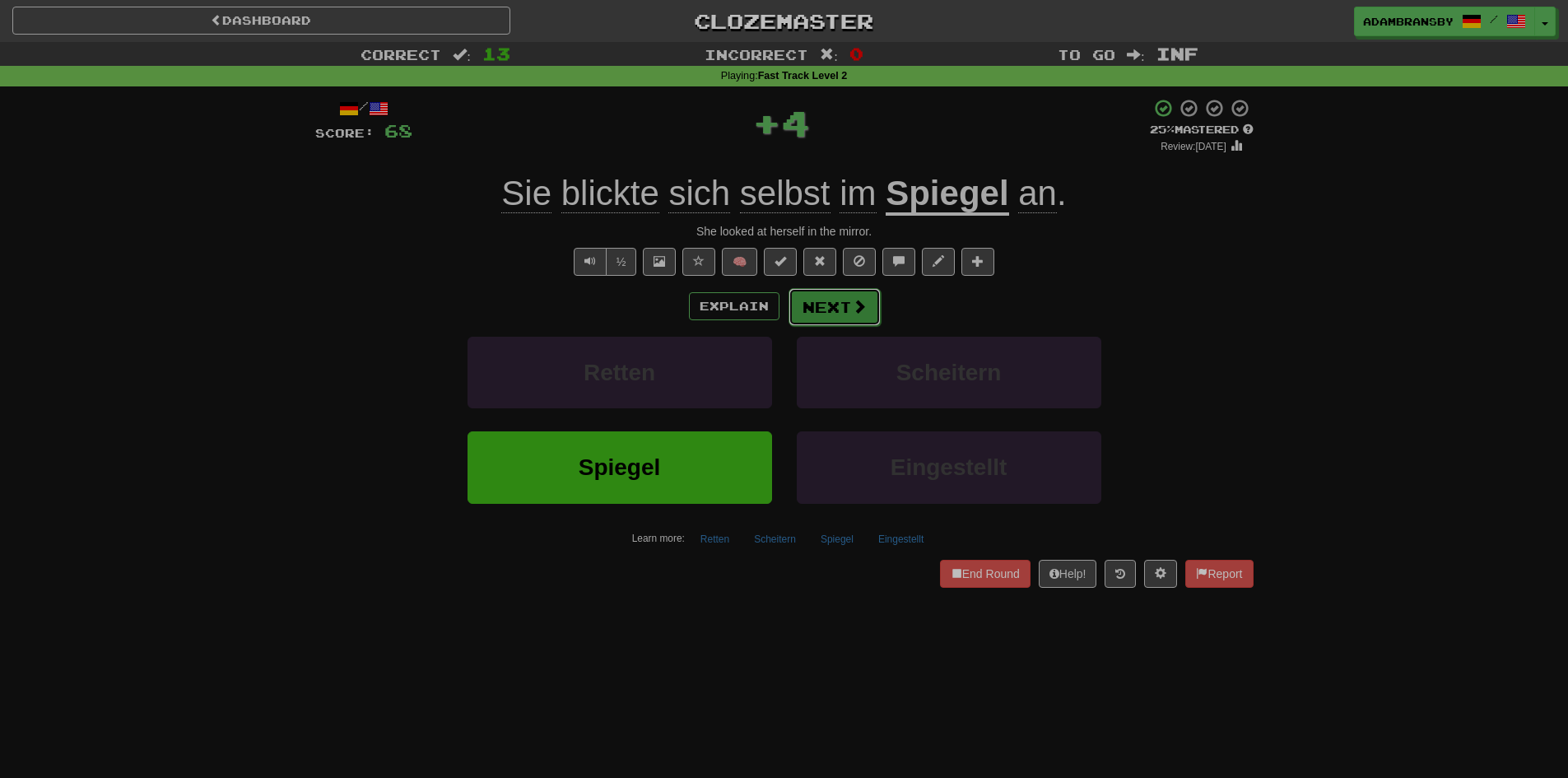
click at [824, 307] on button "Next" at bounding box center [835, 306] width 92 height 38
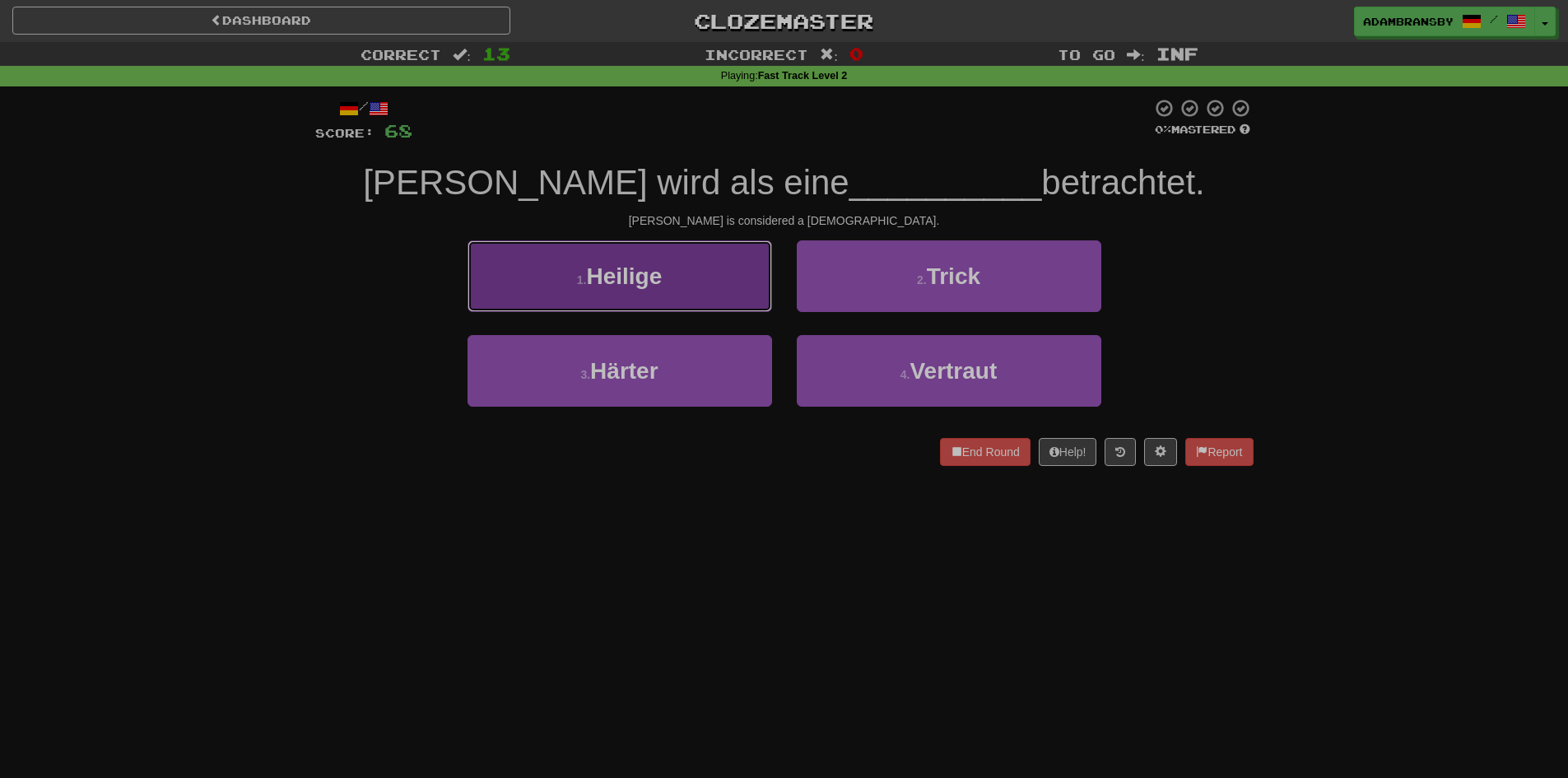
click at [737, 280] on button "1 . Heilige" at bounding box center [619, 275] width 304 height 71
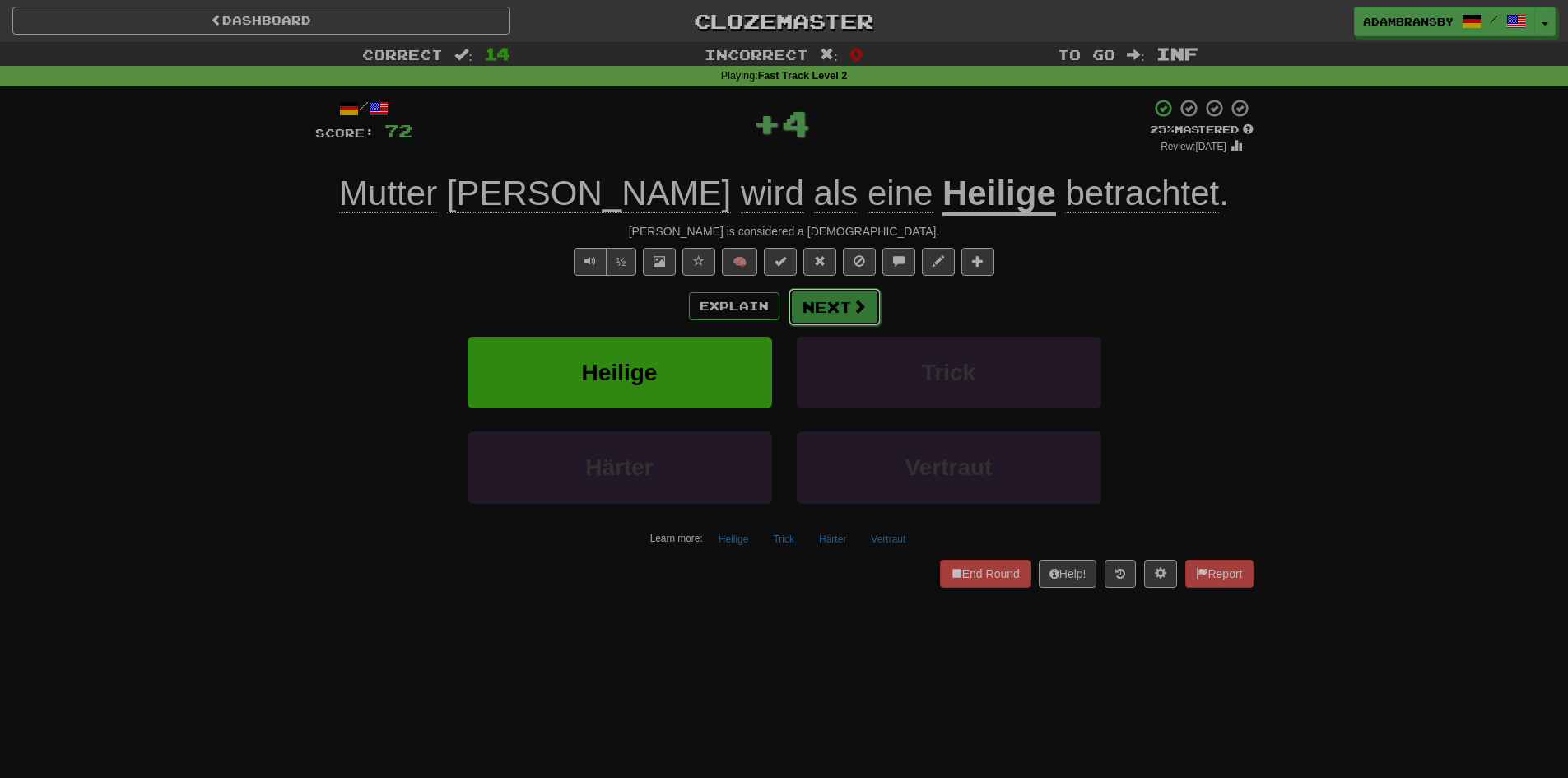
click at [837, 288] on button "Next" at bounding box center [835, 306] width 92 height 38
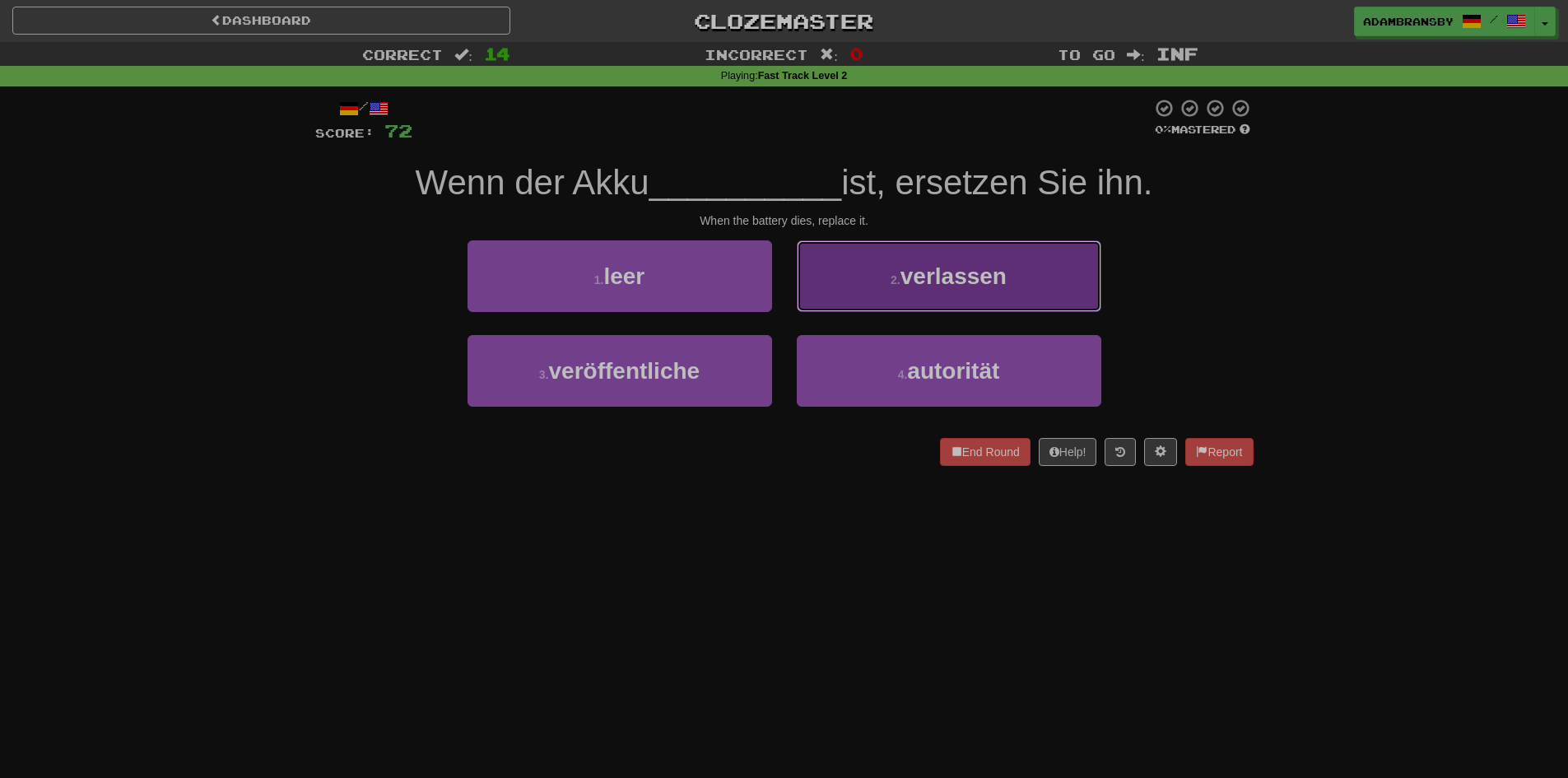
click at [904, 295] on button "2 . verlassen" at bounding box center [949, 275] width 304 height 71
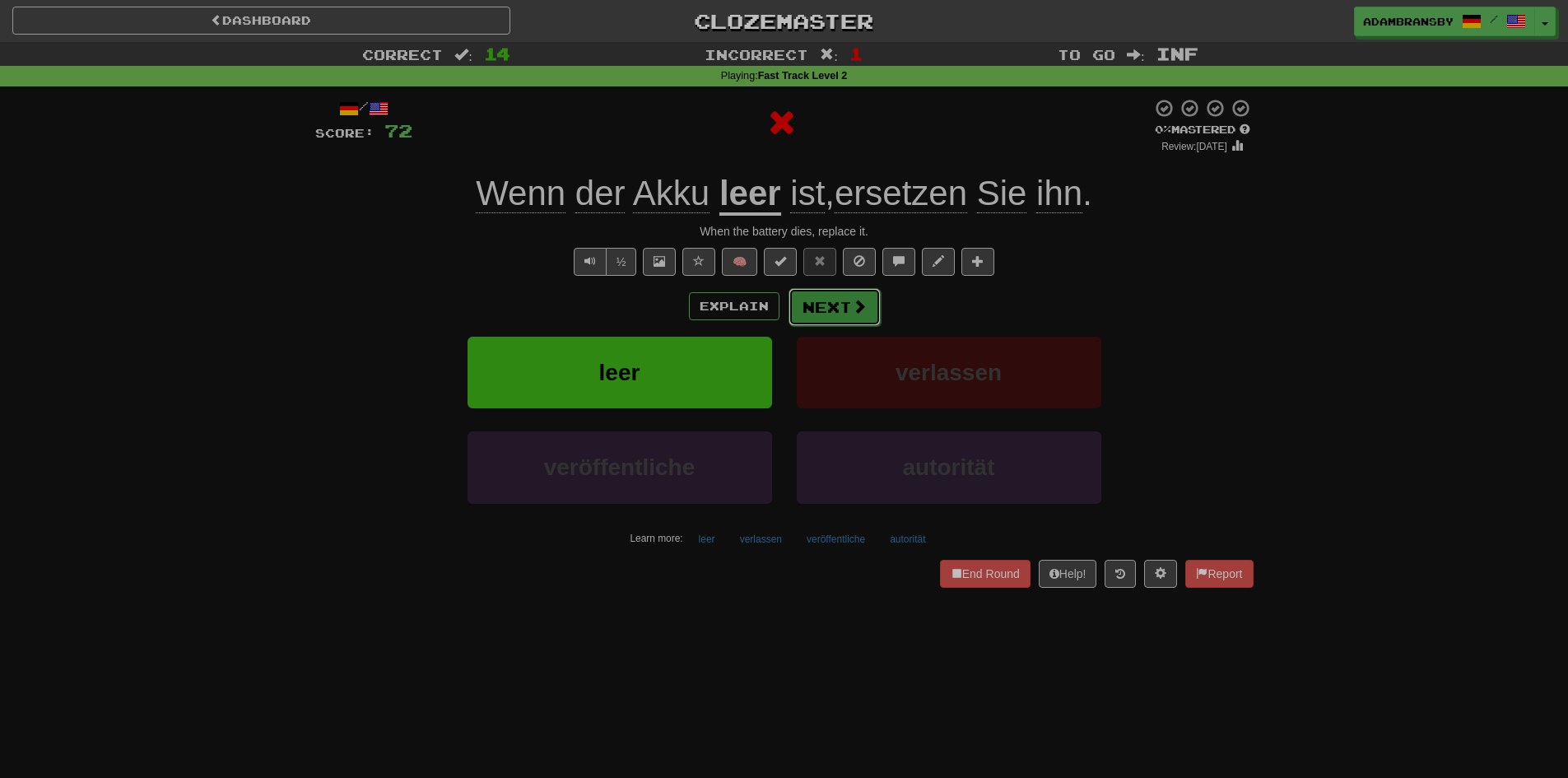
click at [852, 310] on span at bounding box center [859, 306] width 15 height 15
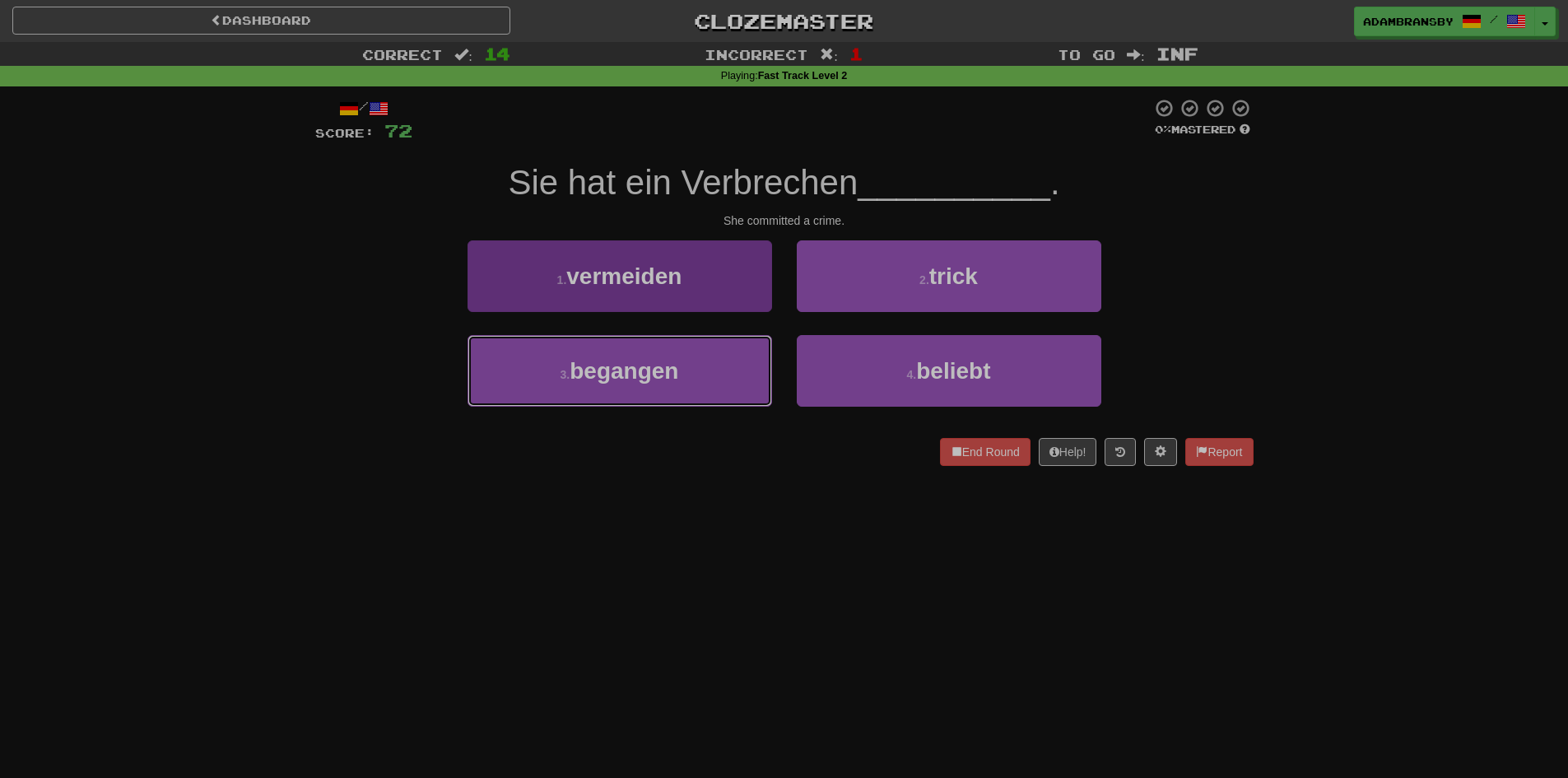
click at [716, 369] on button "3 . begangen" at bounding box center [619, 370] width 304 height 71
